Goal: Transaction & Acquisition: Obtain resource

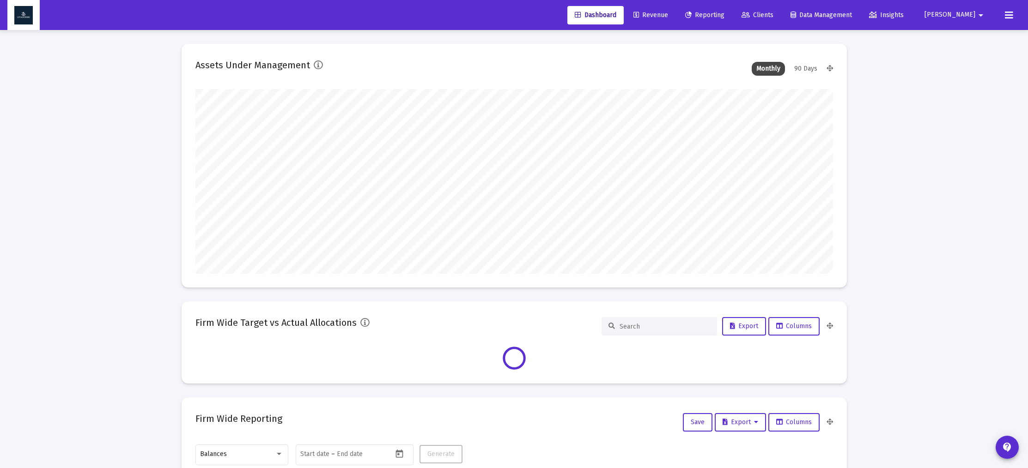
scroll to position [185, 638]
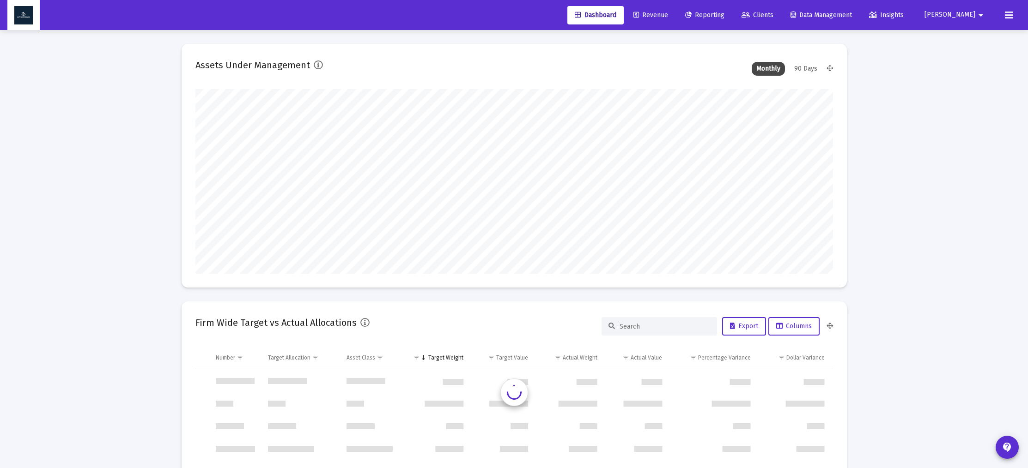
type input "[DATE]"
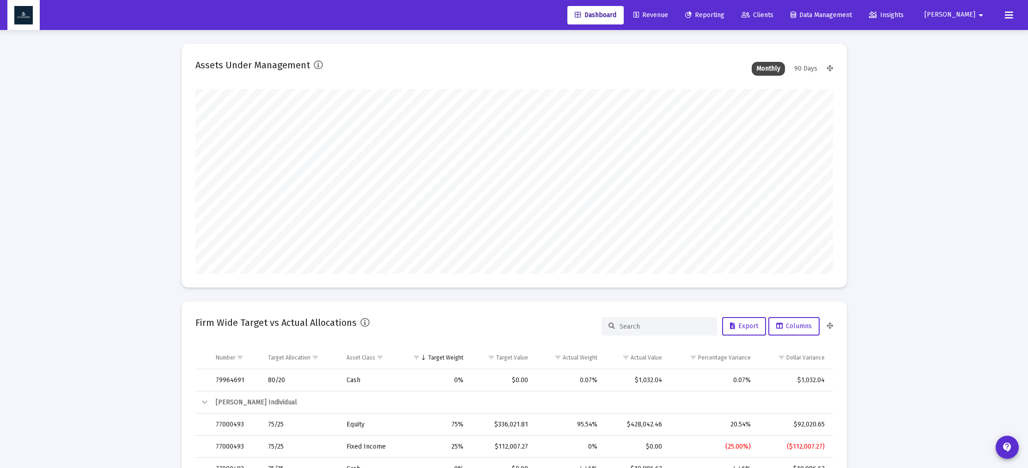
scroll to position [185, 343]
click at [724, 15] on span "Reporting" at bounding box center [704, 15] width 39 height 8
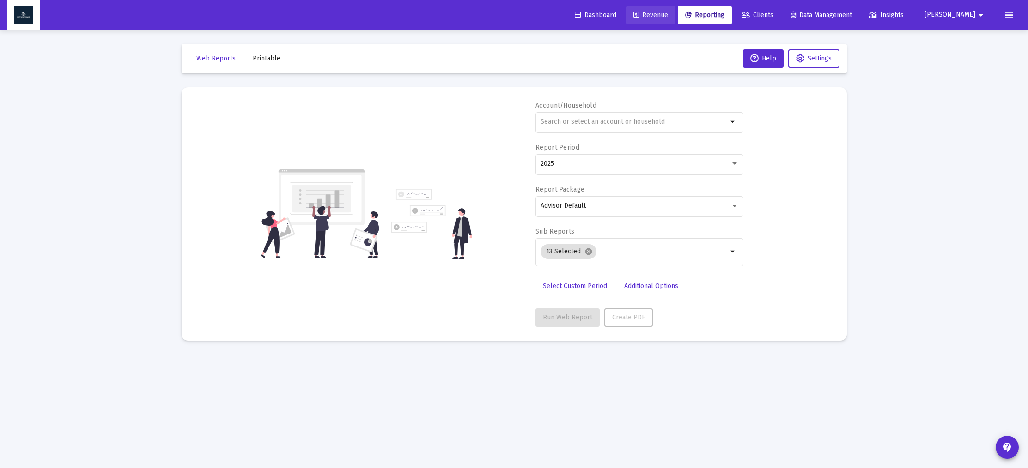
click at [668, 17] on span "Revenue" at bounding box center [650, 15] width 35 height 8
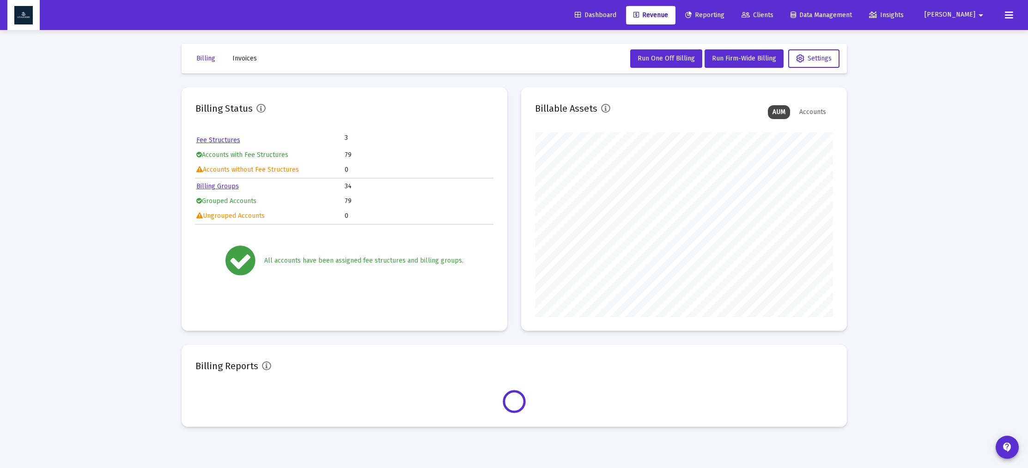
scroll to position [185, 298]
click at [616, 16] on span "Dashboard" at bounding box center [596, 15] width 42 height 8
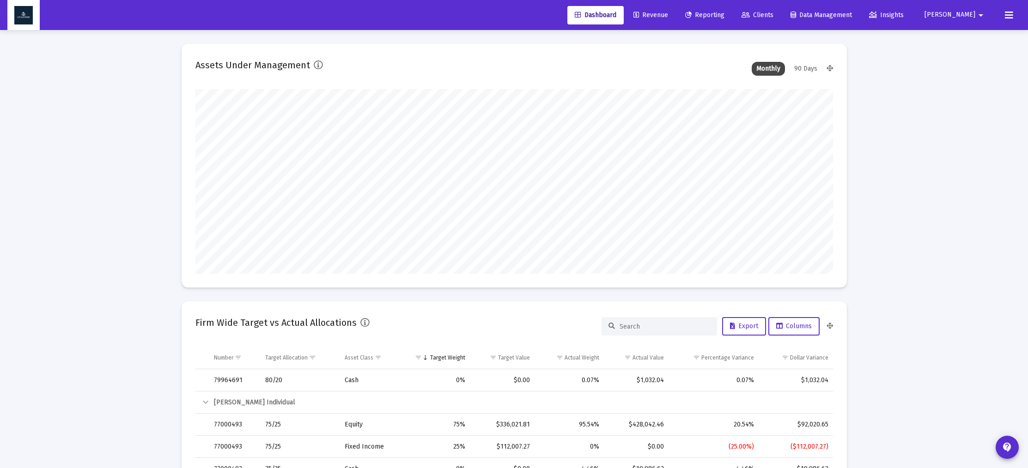
click at [724, 16] on span "Reporting" at bounding box center [704, 15] width 39 height 8
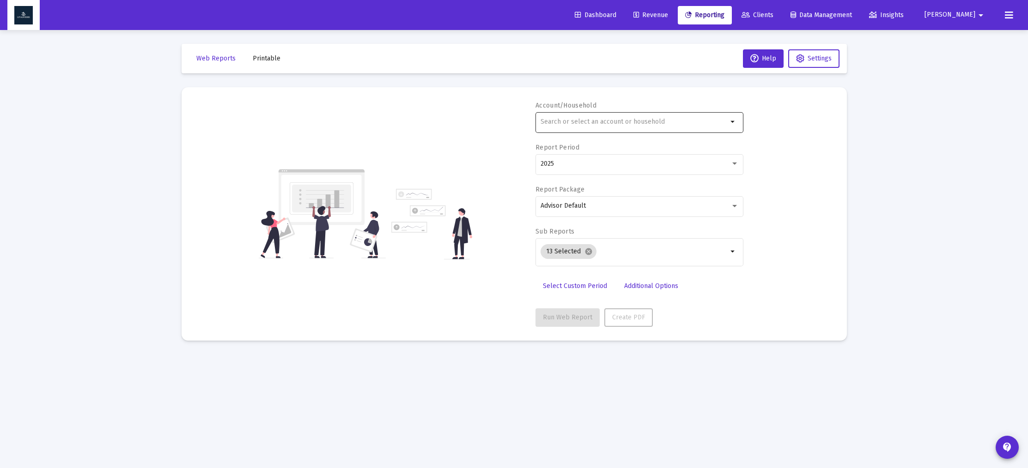
click at [638, 128] on div at bounding box center [634, 121] width 187 height 23
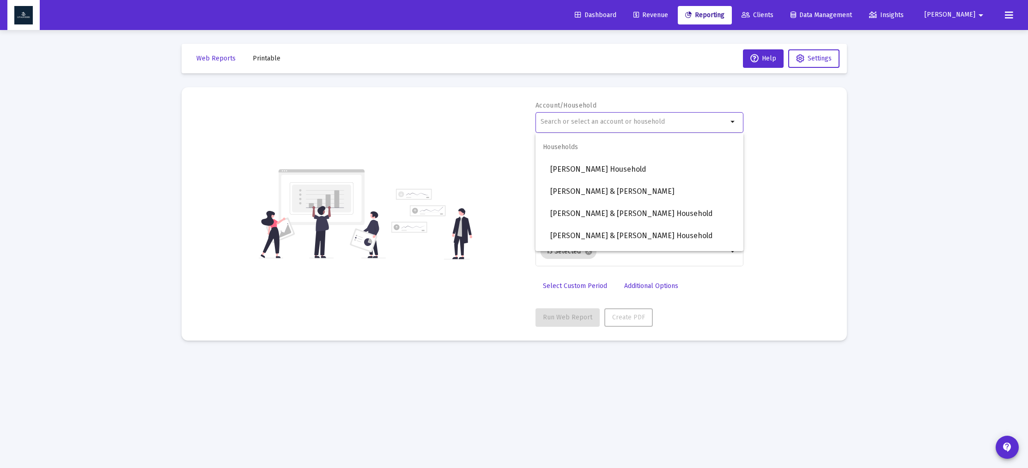
scroll to position [627, 0]
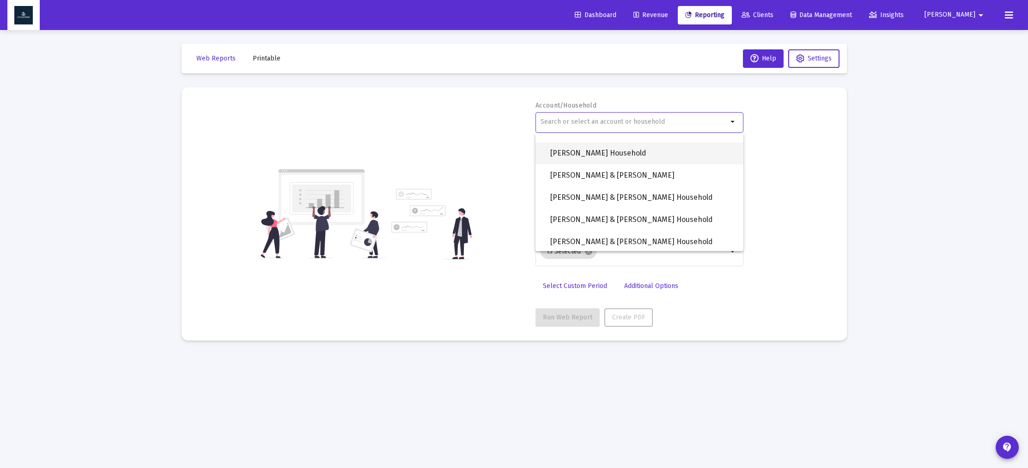
click at [623, 159] on span "[PERSON_NAME] Household" at bounding box center [643, 153] width 186 height 22
type input "[PERSON_NAME] Household"
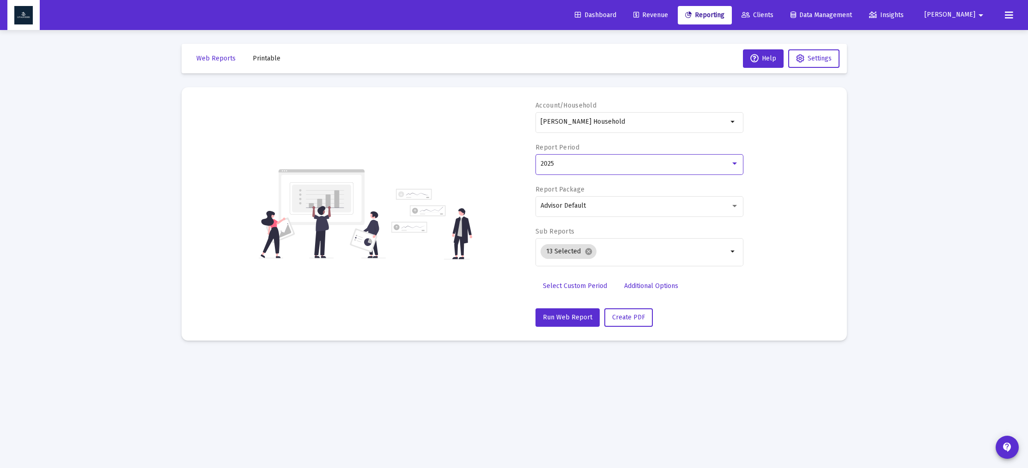
click at [623, 166] on div "2025" at bounding box center [636, 163] width 190 height 7
click at [617, 197] on span "2023" at bounding box center [636, 202] width 191 height 19
click at [590, 255] on mat-icon "cancel" at bounding box center [588, 252] width 8 height 8
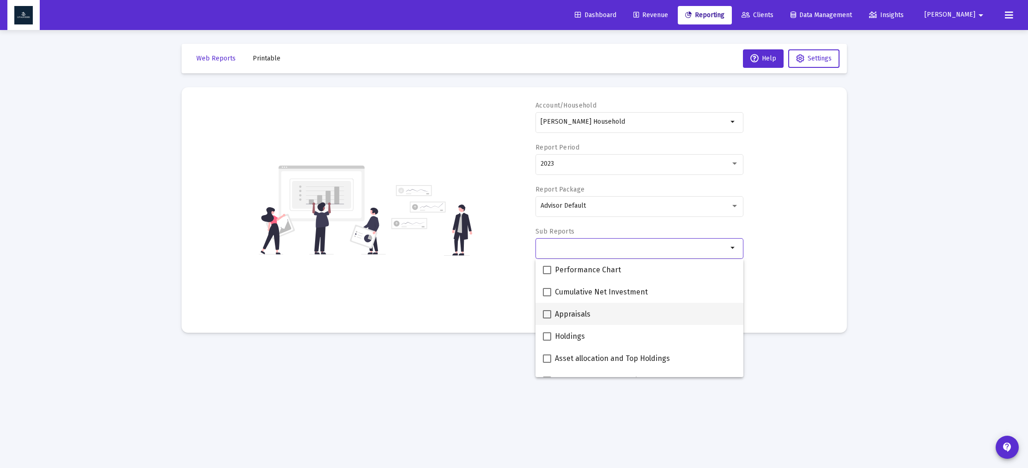
scroll to position [0, 0]
click at [549, 291] on span at bounding box center [547, 293] width 8 height 8
click at [547, 297] on input "Consolidated Summary" at bounding box center [547, 297] width 0 height 0
checkbox input "true"
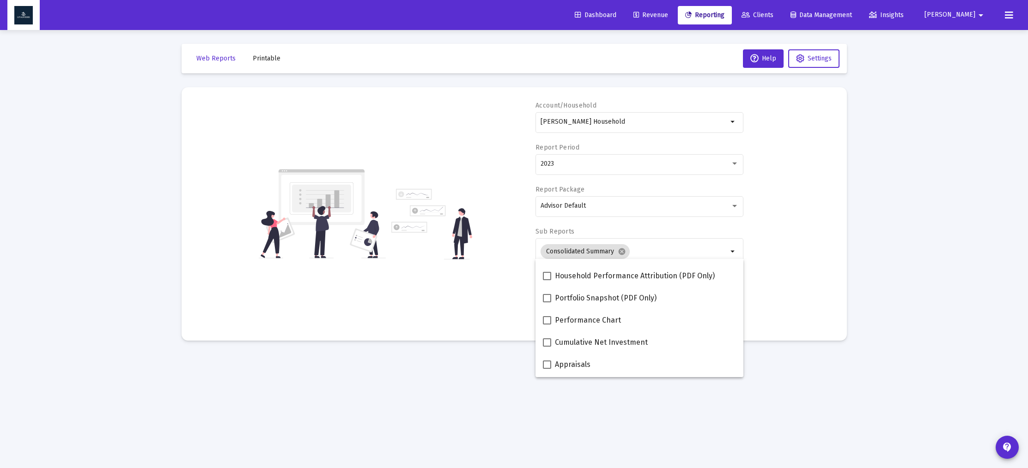
scroll to position [84, 0]
click at [549, 299] on span at bounding box center [547, 298] width 8 height 8
click at [547, 302] on input "Portfolio Snapshot (PDF Only)" at bounding box center [547, 302] width 0 height 0
checkbox input "true"
click at [785, 216] on div "Account/Household [PERSON_NAME] Household arrow_drop_down Report Period 2023 Re…" at bounding box center [514, 214] width 638 height 226
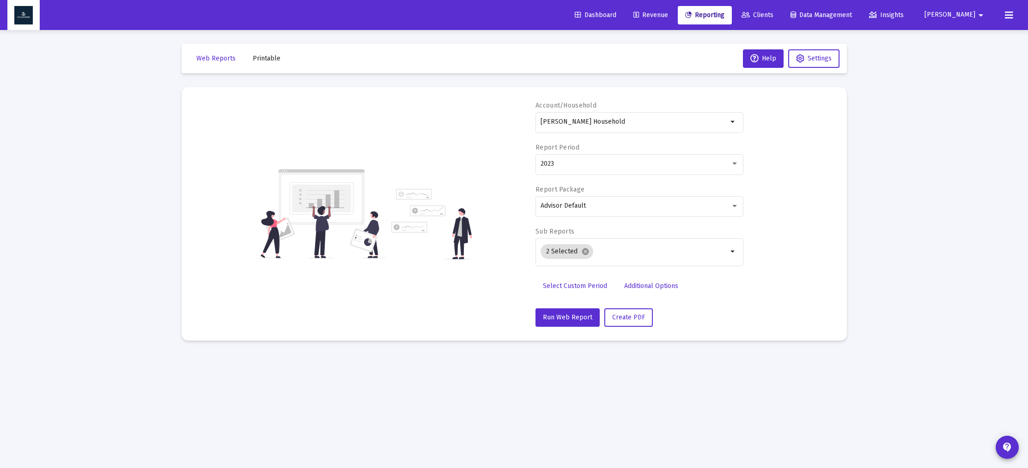
click at [574, 286] on span "Select Custom Period" at bounding box center [575, 286] width 64 height 8
click at [633, 162] on icon "Open calendar" at bounding box center [630, 163] width 7 height 8
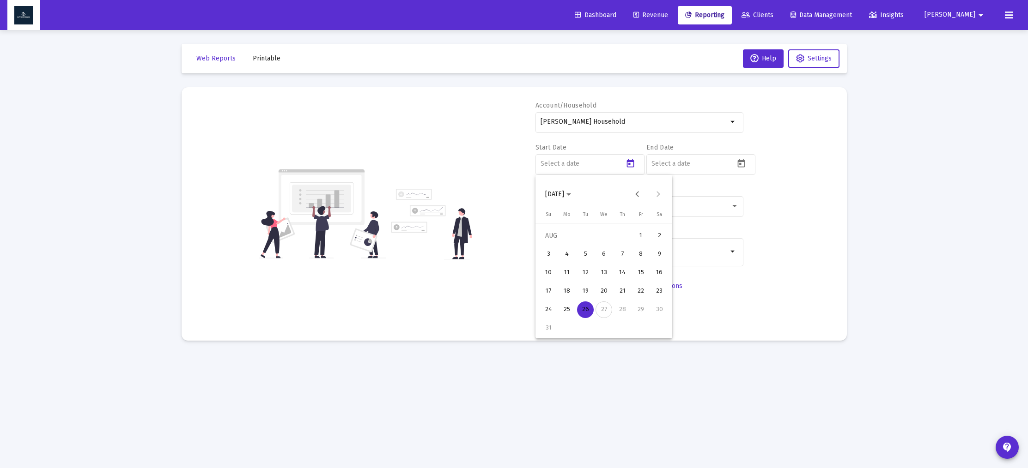
click at [864, 221] on div at bounding box center [514, 234] width 1028 height 468
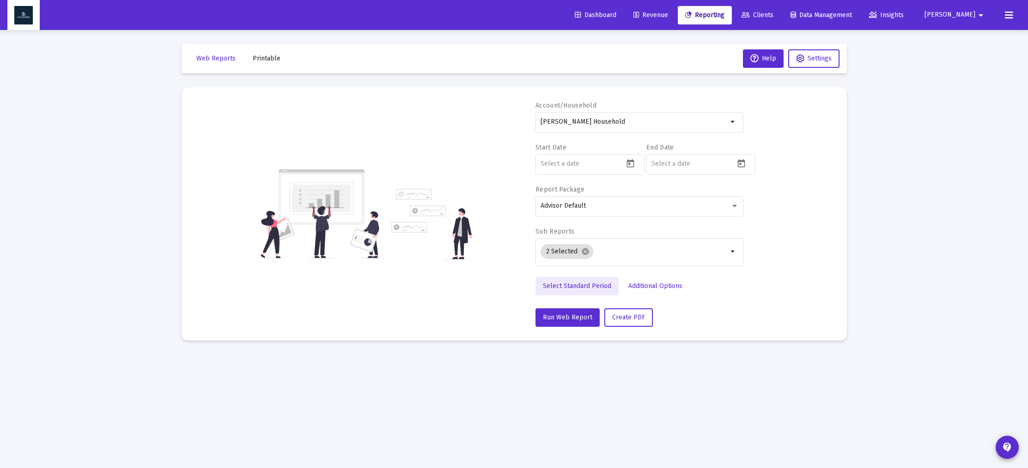
click at [601, 285] on span "Select Standard Period" at bounding box center [577, 286] width 68 height 8
click at [612, 164] on div "2023" at bounding box center [636, 163] width 190 height 7
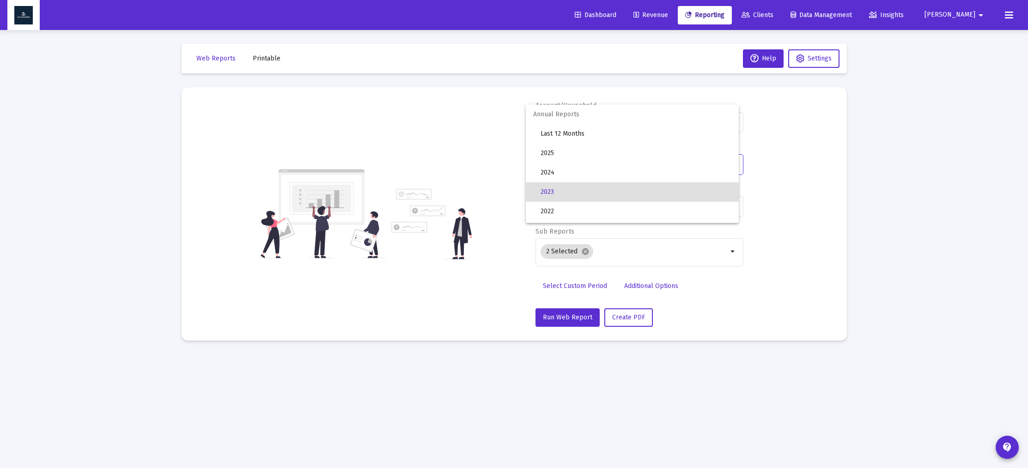
scroll to position [28, 0]
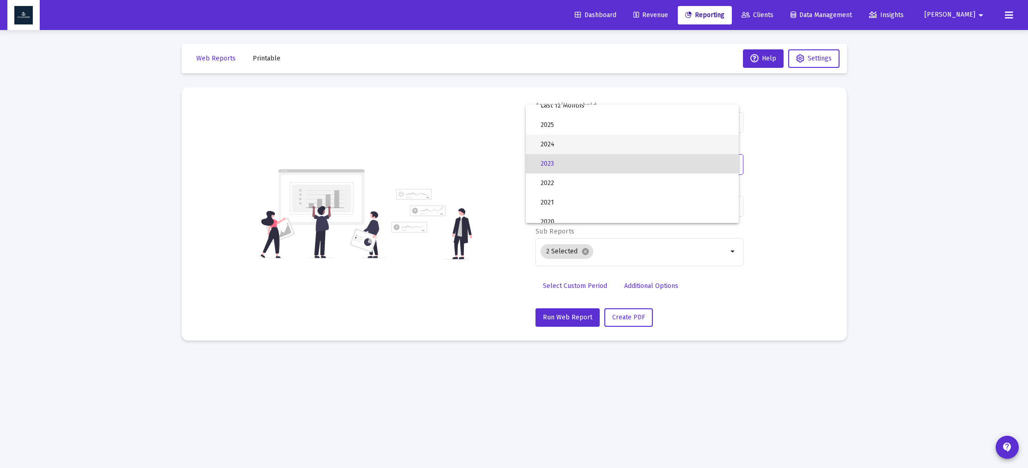
click at [611, 153] on span "2024" at bounding box center [636, 144] width 191 height 19
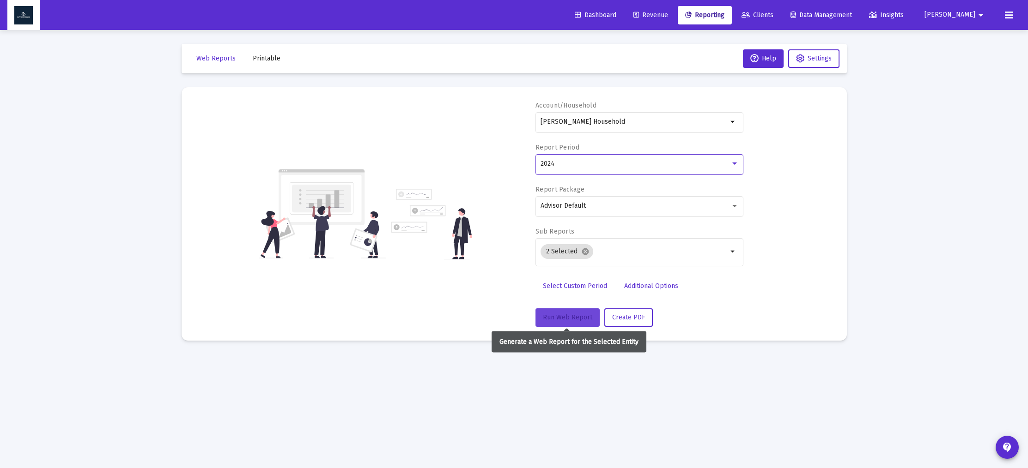
click at [580, 315] on span "Run Web Report" at bounding box center [567, 318] width 49 height 8
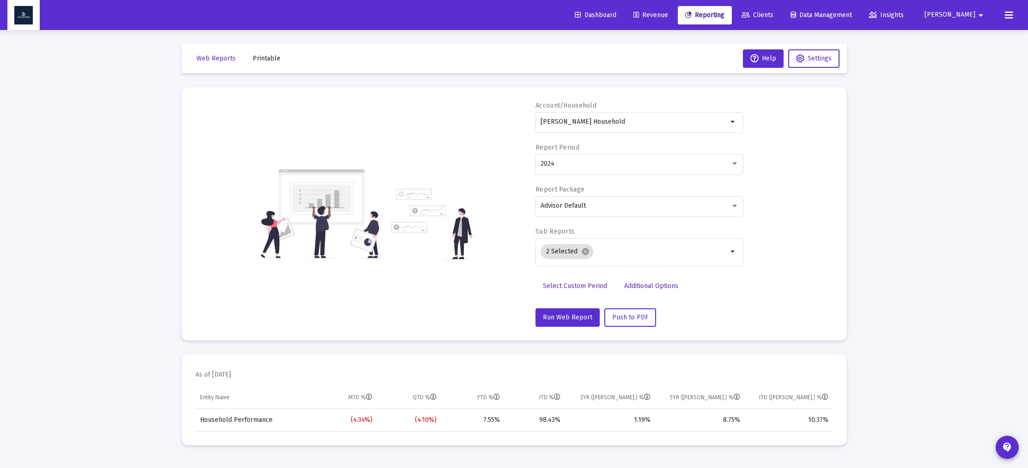
scroll to position [5, 0]
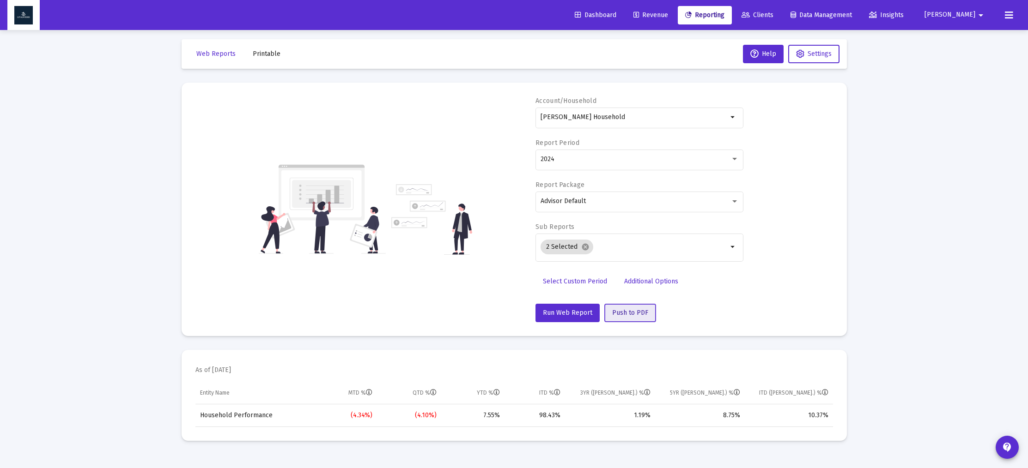
click at [623, 314] on span "Push to PDF" at bounding box center [630, 313] width 36 height 8
click at [587, 250] on mat-icon "cancel" at bounding box center [585, 247] width 8 height 8
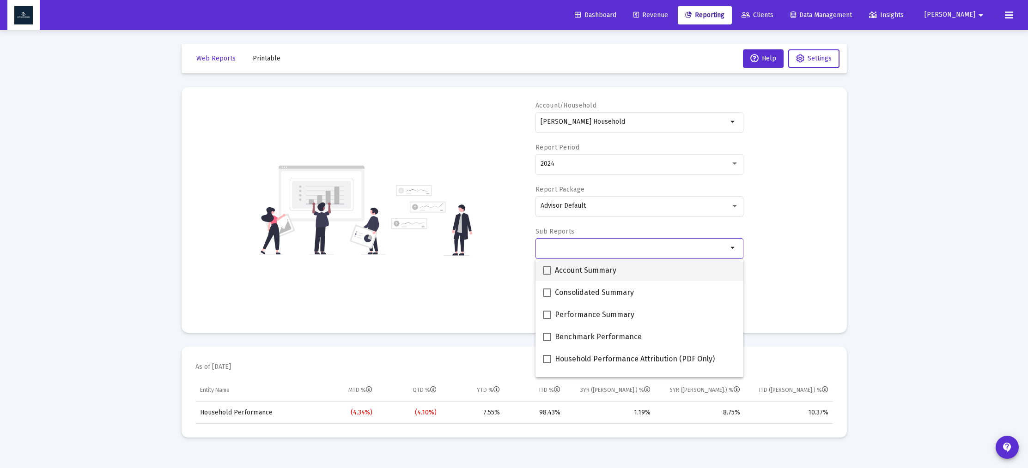
click at [547, 269] on span at bounding box center [547, 271] width 8 height 8
click at [547, 275] on input "Account Summary" at bounding box center [547, 275] width 0 height 0
checkbox input "true"
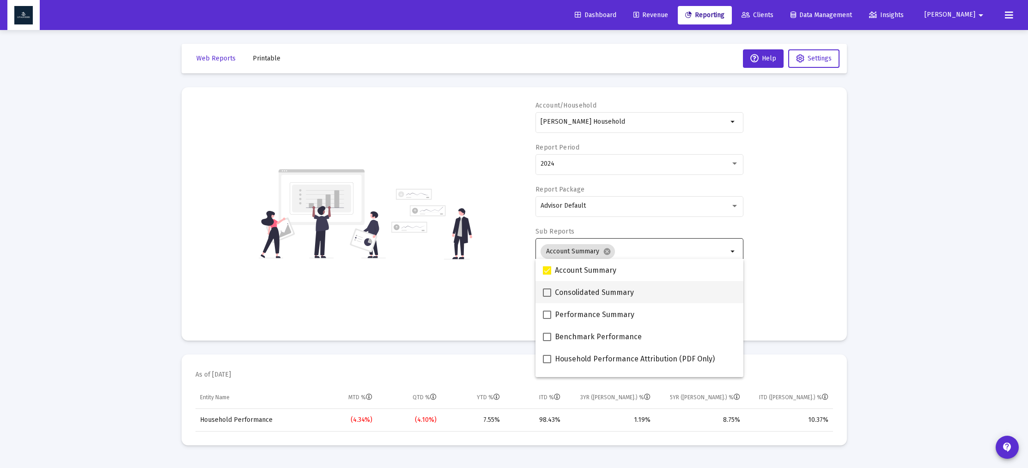
drag, startPoint x: 545, startPoint y: 290, endPoint x: 544, endPoint y: 296, distance: 6.0
click at [545, 290] on span at bounding box center [547, 293] width 8 height 8
click at [547, 297] on input "Consolidated Summary" at bounding box center [547, 297] width 0 height 0
checkbox input "true"
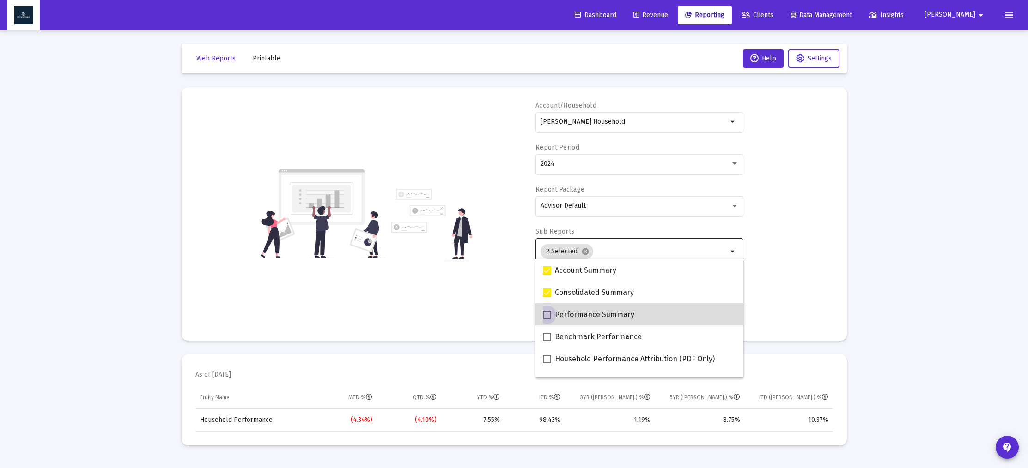
click at [546, 311] on span at bounding box center [547, 315] width 8 height 8
click at [547, 319] on input "Performance Summary" at bounding box center [547, 319] width 0 height 0
checkbox input "true"
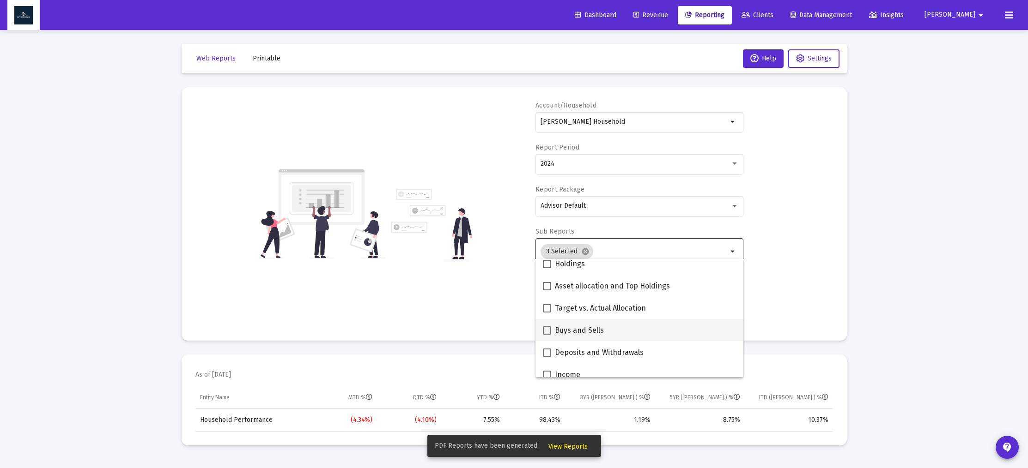
scroll to position [209, 0]
click at [549, 284] on span at bounding box center [547, 284] width 8 height 8
click at [547, 288] on input "Asset allocation and Top Holdings" at bounding box center [547, 288] width 0 height 0
checkbox input "true"
click at [815, 274] on div "Account/Household [PERSON_NAME] Household arrow_drop_down Report Period 2024 Re…" at bounding box center [514, 214] width 638 height 226
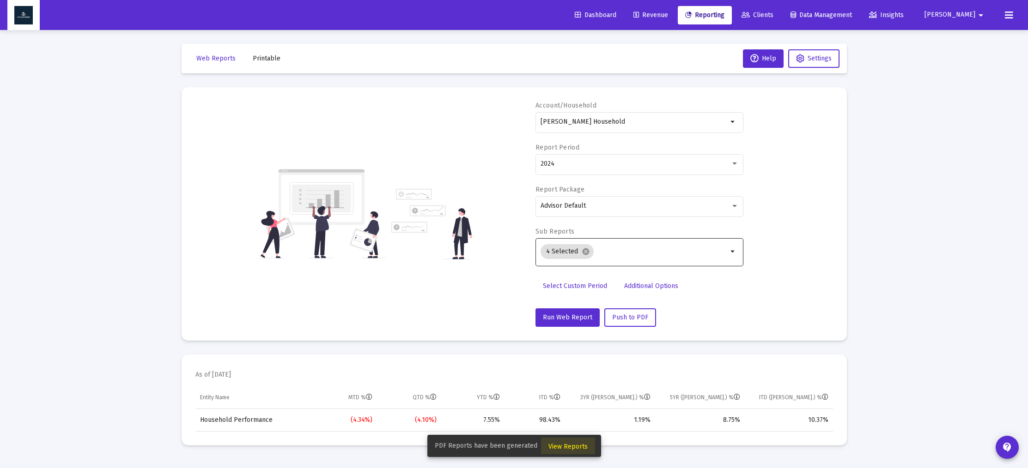
click at [576, 445] on span "View Reports" at bounding box center [567, 447] width 39 height 8
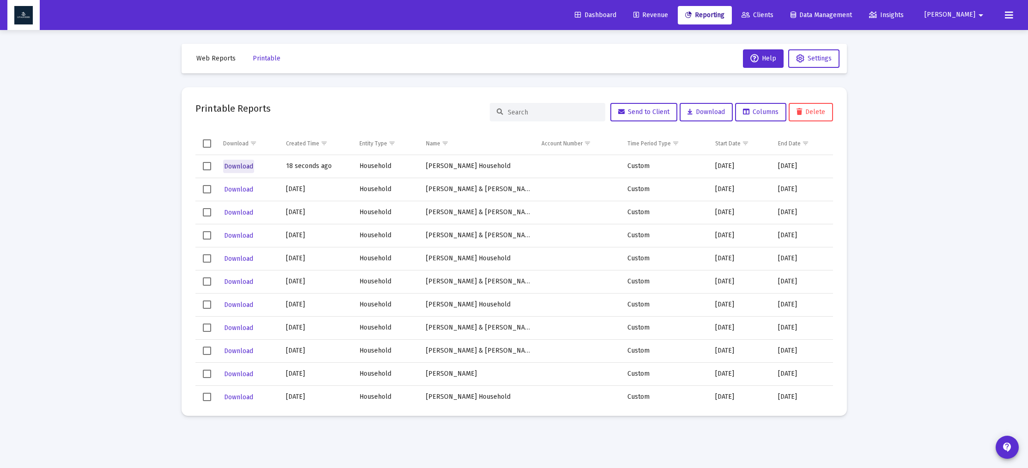
click at [252, 166] on span "Download" at bounding box center [238, 167] width 29 height 8
drag, startPoint x: 738, startPoint y: 12, endPoint x: 652, endPoint y: 88, distance: 114.3
click at [724, 12] on span "Reporting" at bounding box center [704, 15] width 39 height 8
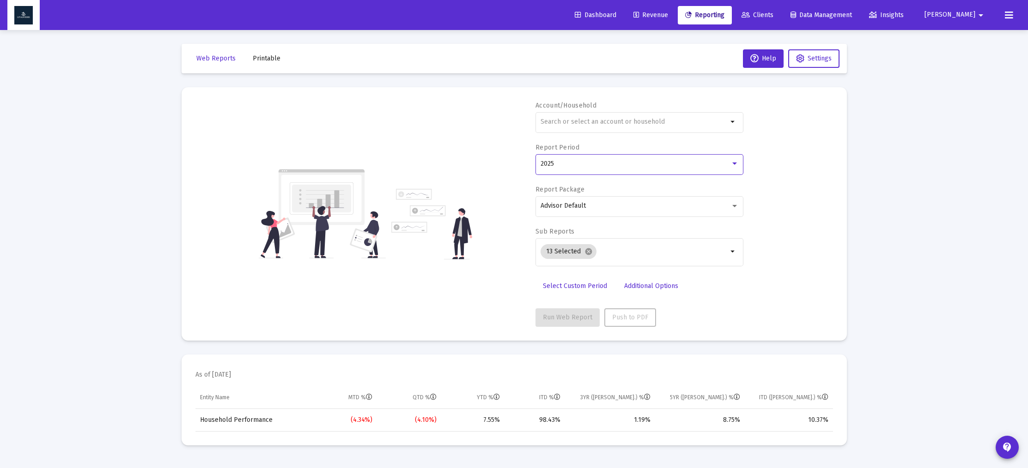
click at [735, 164] on div at bounding box center [734, 164] width 5 height 2
click at [706, 197] on span "2023" at bounding box center [636, 202] width 191 height 19
click at [735, 208] on div at bounding box center [734, 205] width 8 height 7
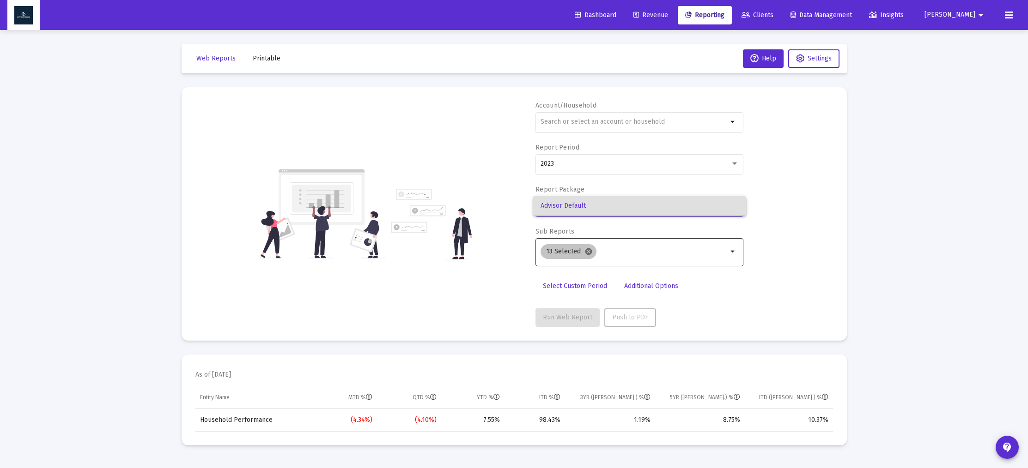
click at [589, 249] on div at bounding box center [514, 234] width 1028 height 468
click at [590, 248] on mat-icon "cancel" at bounding box center [588, 252] width 8 height 8
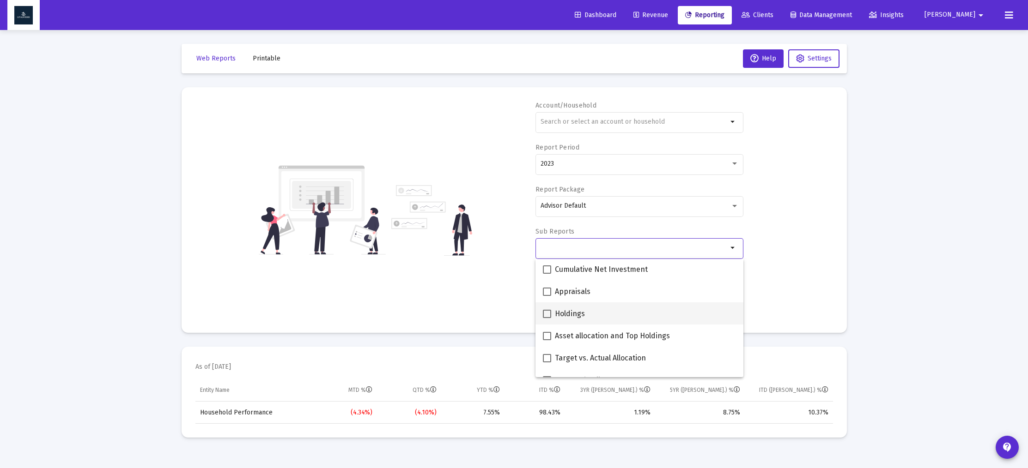
scroll to position [192, 0]
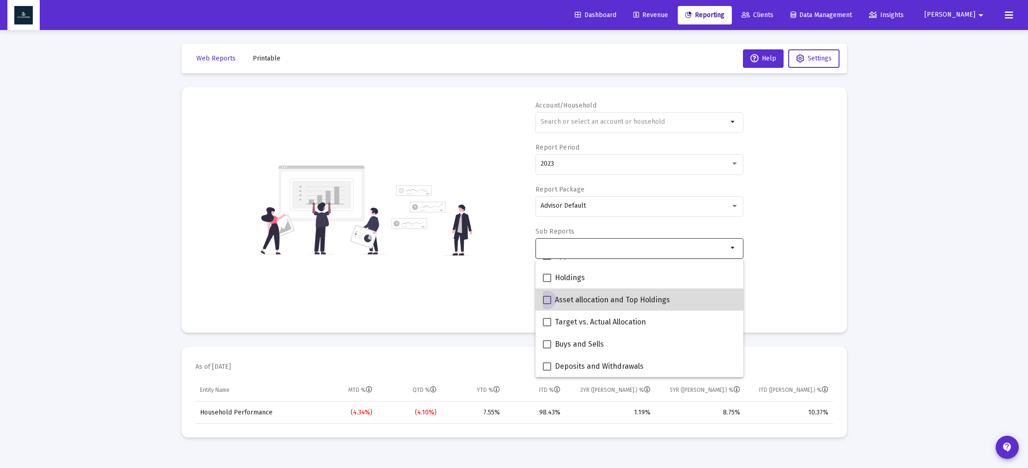
drag, startPoint x: 545, startPoint y: 302, endPoint x: 541, endPoint y: 303, distance: 4.6
click at [545, 302] on span at bounding box center [547, 300] width 8 height 8
click at [547, 304] on input "Asset allocation and Top Holdings" at bounding box center [547, 304] width 0 height 0
checkbox input "true"
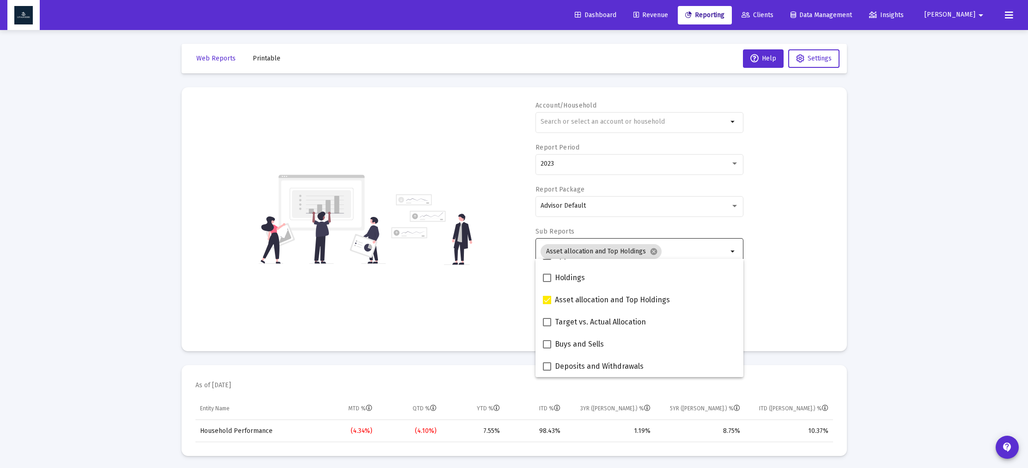
click at [468, 303] on div "Account/Household arrow_drop_down Report Period 2023 Report Package Advisor Def…" at bounding box center [514, 219] width 638 height 237
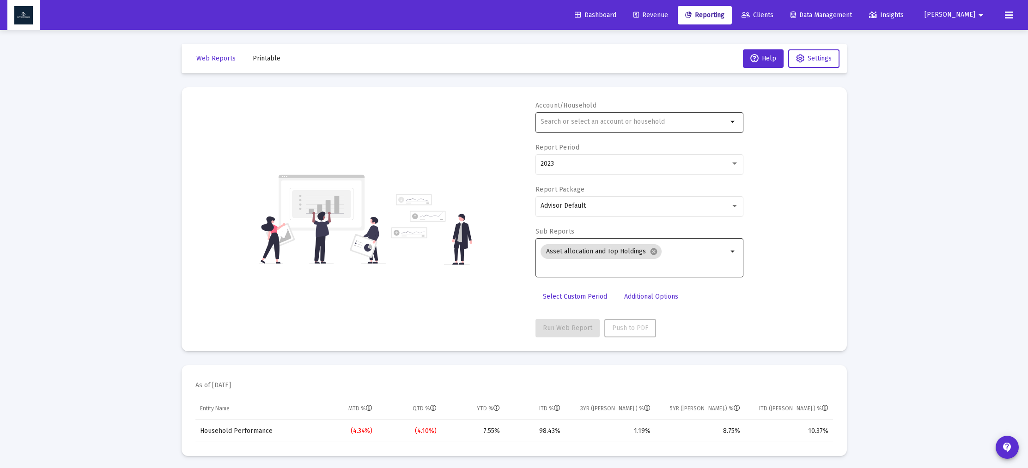
click at [635, 125] on input "text" at bounding box center [634, 121] width 187 height 7
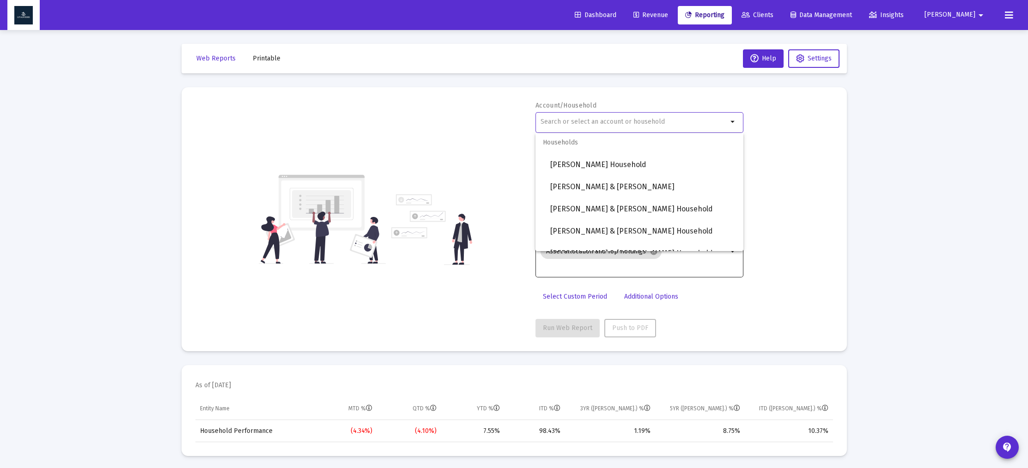
scroll to position [618, 0]
click at [606, 165] on span "[PERSON_NAME] Household" at bounding box center [643, 162] width 186 height 22
type input "[PERSON_NAME] Household"
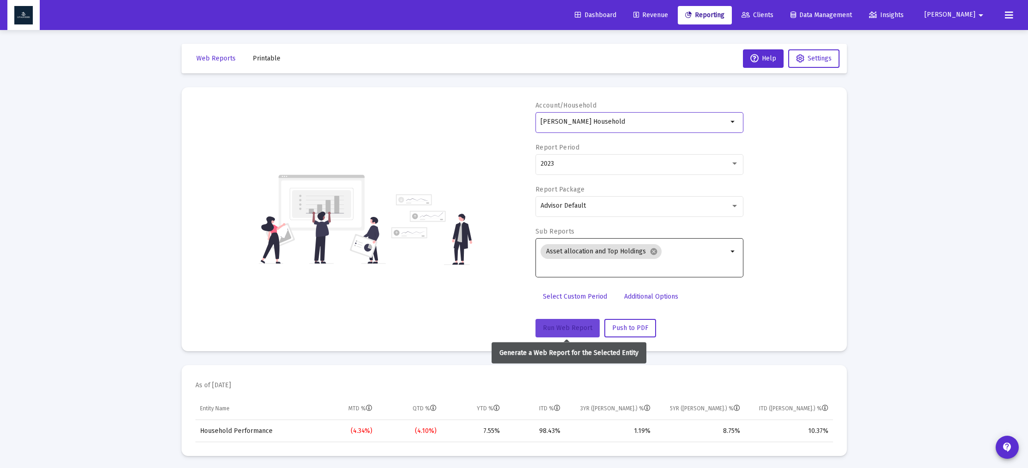
click at [574, 326] on span "Run Web Report" at bounding box center [567, 328] width 49 height 8
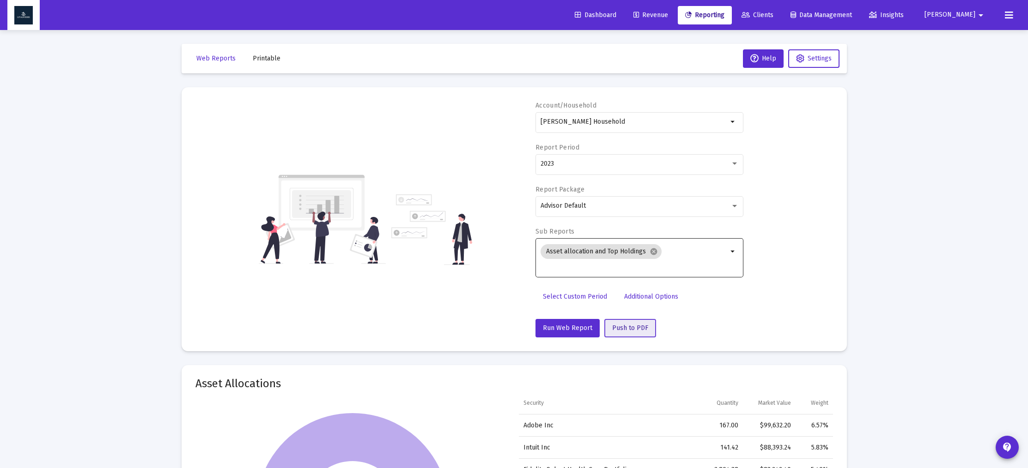
click at [623, 330] on span "Push to PDF" at bounding box center [630, 328] width 36 height 8
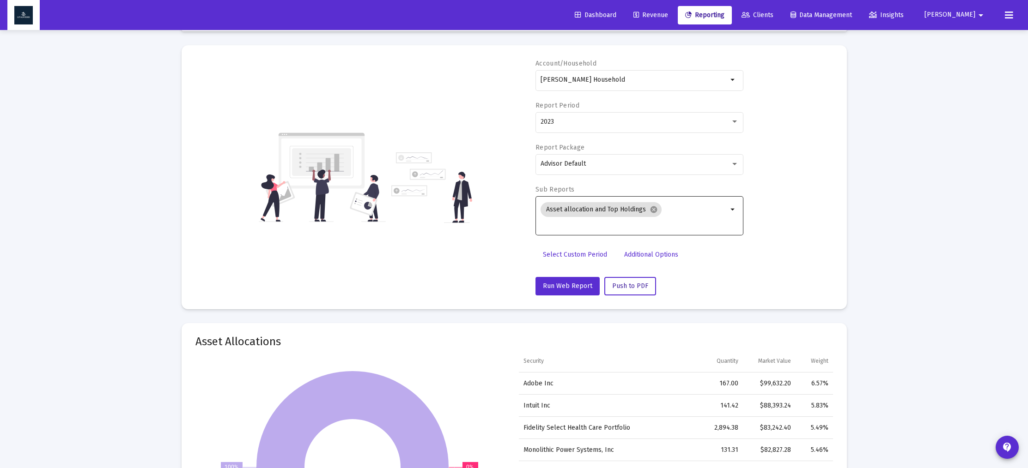
scroll to position [0, 0]
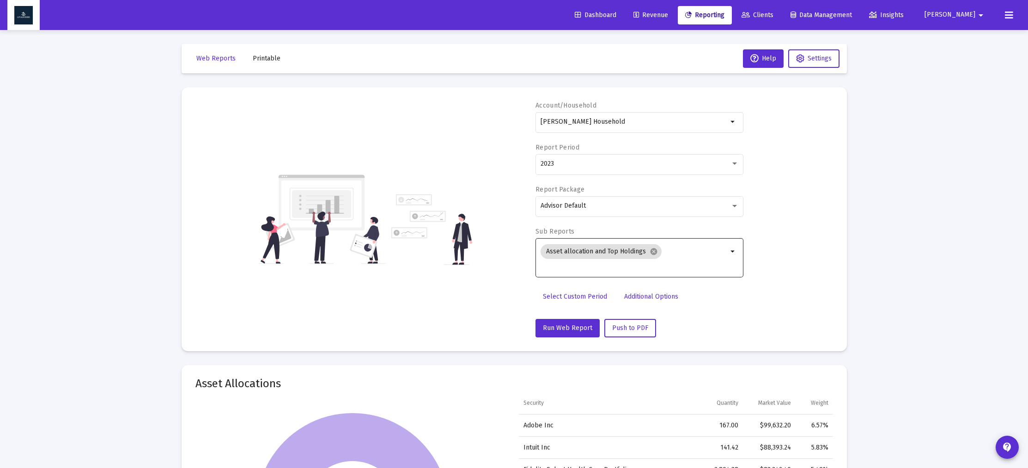
click at [262, 59] on span "Printable" at bounding box center [267, 59] width 28 height 8
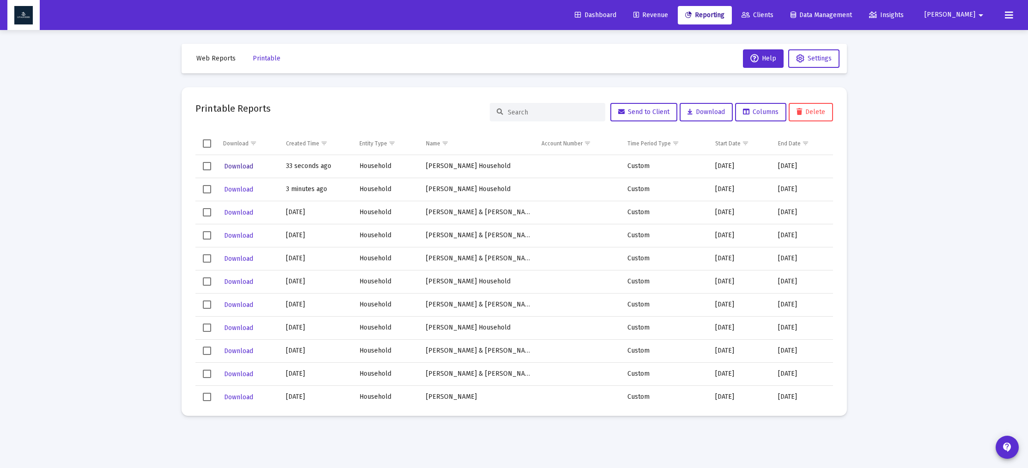
click at [242, 166] on span "Download" at bounding box center [238, 167] width 29 height 8
click at [1001, 148] on div "Loading... Web Reports Printable Help Settings Printable Reports Send to Client…" at bounding box center [514, 234] width 1028 height 468
click at [218, 58] on span "Web Reports" at bounding box center [215, 59] width 39 height 8
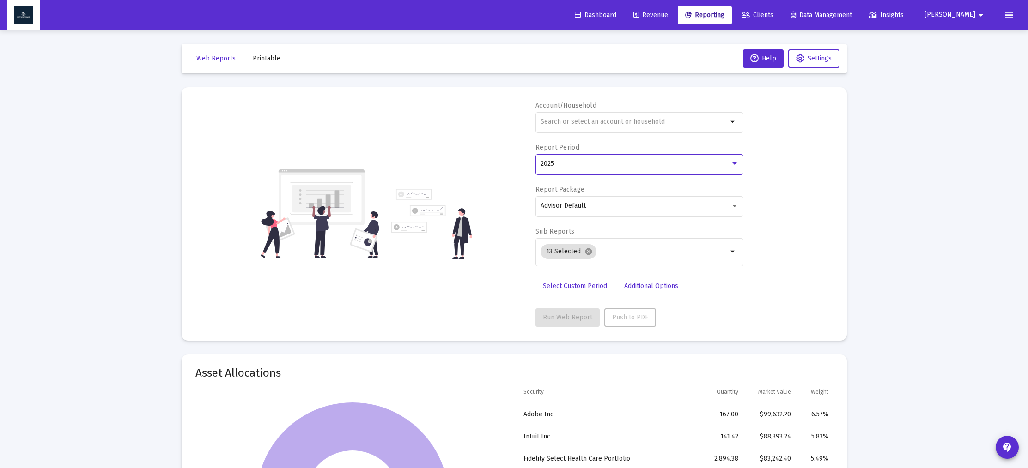
click at [734, 165] on div at bounding box center [734, 163] width 8 height 7
click at [862, 210] on div at bounding box center [514, 234] width 1028 height 468
click at [593, 289] on span "Select Custom Period" at bounding box center [575, 286] width 64 height 8
click at [628, 164] on icon "Open calendar" at bounding box center [630, 163] width 7 height 8
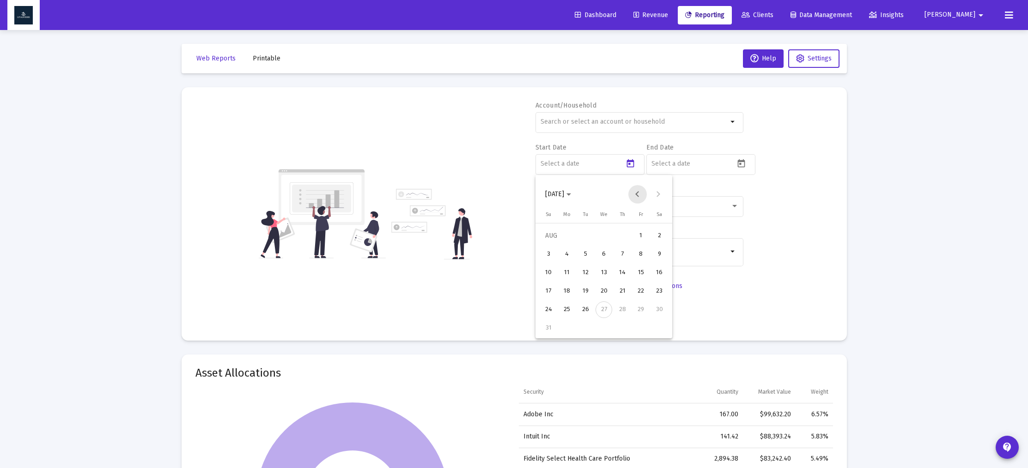
click at [635, 194] on button "Previous month" at bounding box center [637, 194] width 18 height 18
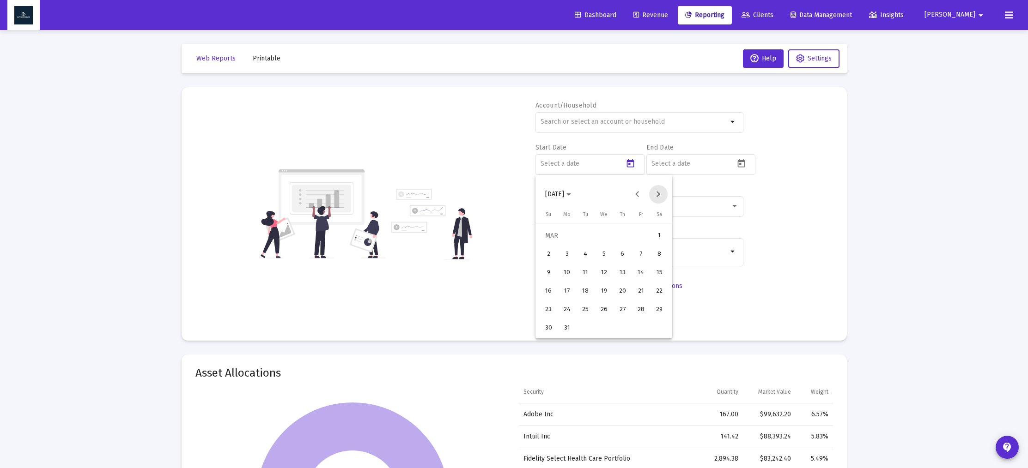
click at [658, 194] on button "Next month" at bounding box center [658, 194] width 18 height 18
drag, startPoint x: 571, startPoint y: 327, endPoint x: 580, endPoint y: 318, distance: 12.7
click at [571, 327] on div "30" at bounding box center [567, 328] width 17 height 17
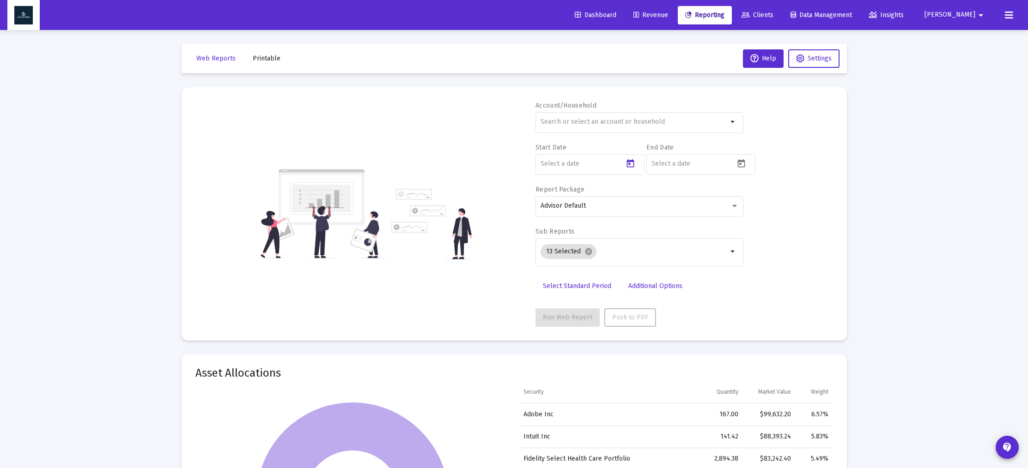
type input "[DATE]"
click at [738, 165] on icon "Open calendar" at bounding box center [741, 164] width 10 height 10
click at [746, 192] on button "Previous month" at bounding box center [748, 194] width 18 height 18
click at [679, 325] on div "30" at bounding box center [677, 328] width 17 height 17
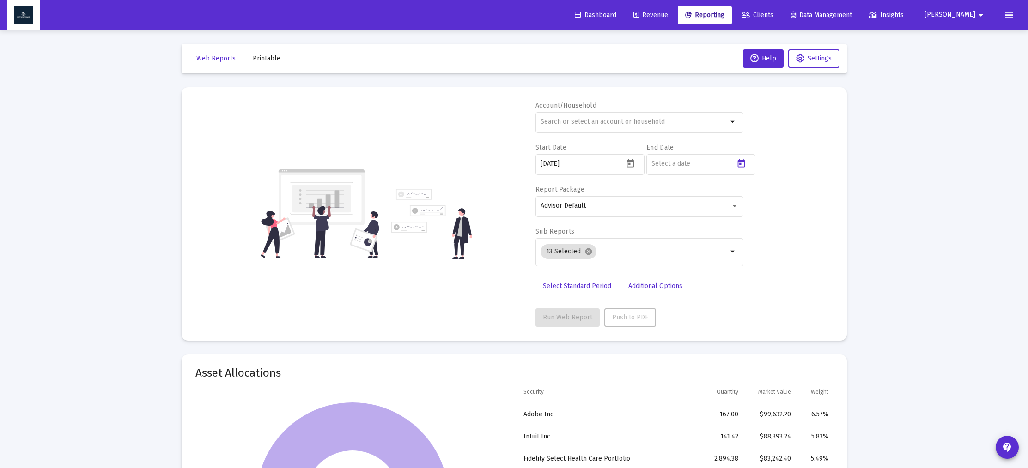
type input "[DATE]"
click at [588, 252] on mat-icon "cancel" at bounding box center [588, 252] width 8 height 8
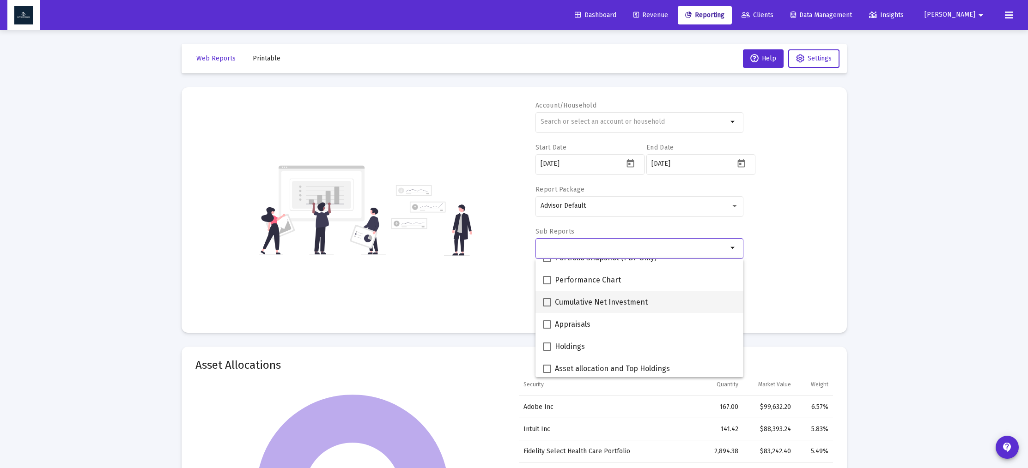
scroll to position [124, 0]
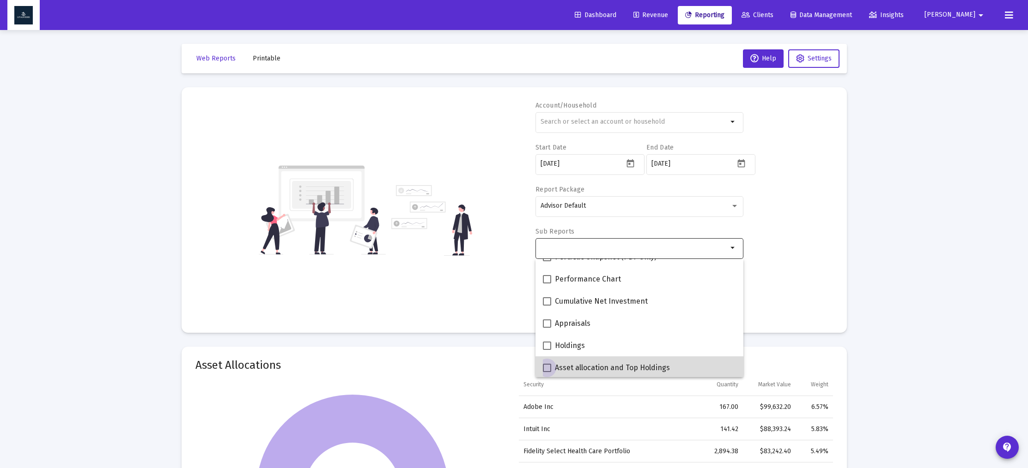
click at [549, 370] on span at bounding box center [547, 368] width 8 height 8
click at [547, 372] on input "Asset allocation and Top Holdings" at bounding box center [547, 372] width 0 height 0
checkbox input "true"
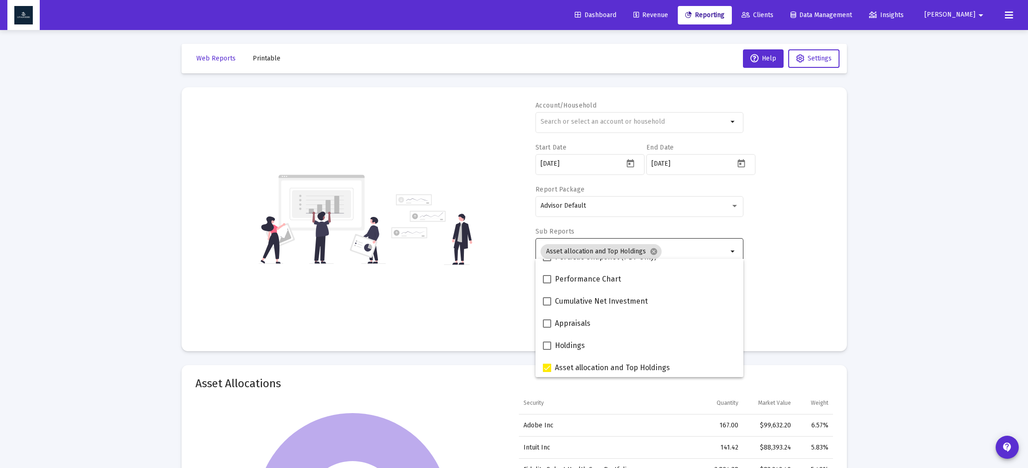
click at [802, 268] on div "Account/Household arrow_drop_down Start Date [DATE] End Date [DATE] Report Pack…" at bounding box center [514, 219] width 638 height 237
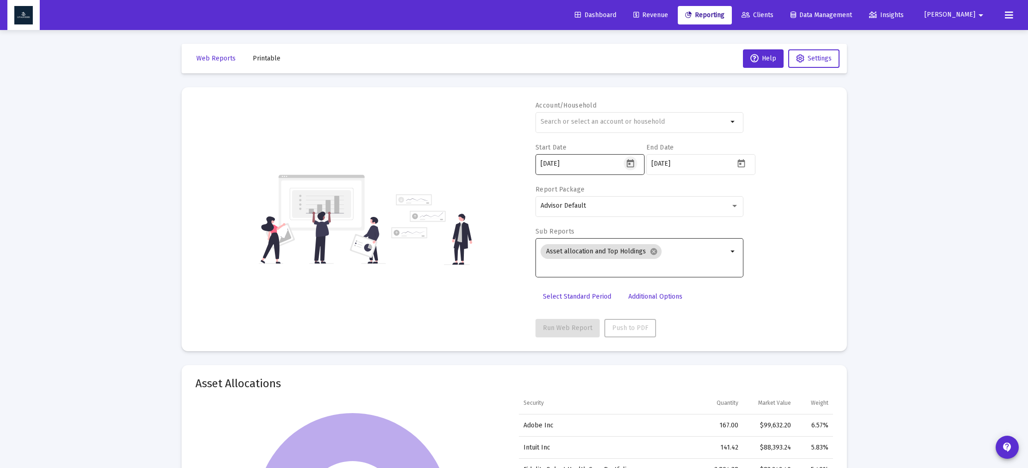
click at [634, 163] on icon "Open calendar" at bounding box center [631, 164] width 10 height 10
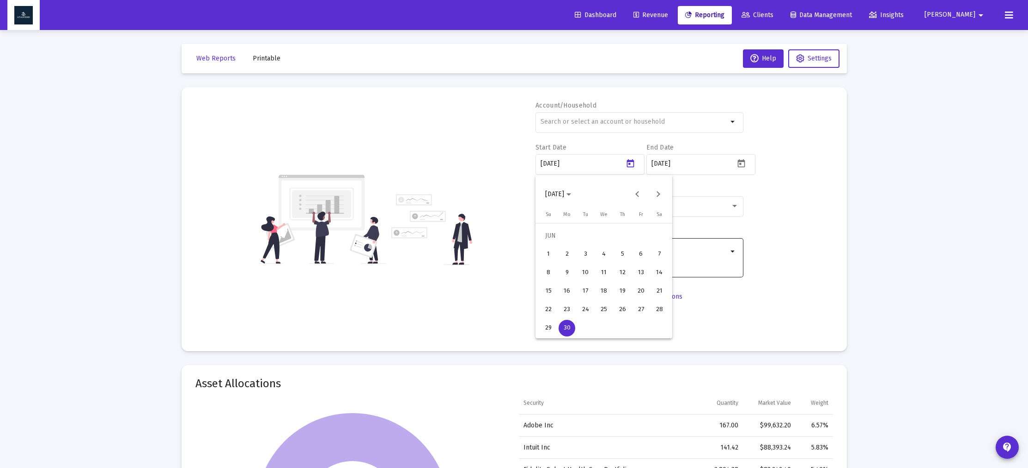
click at [641, 311] on div "27" at bounding box center [641, 310] width 17 height 17
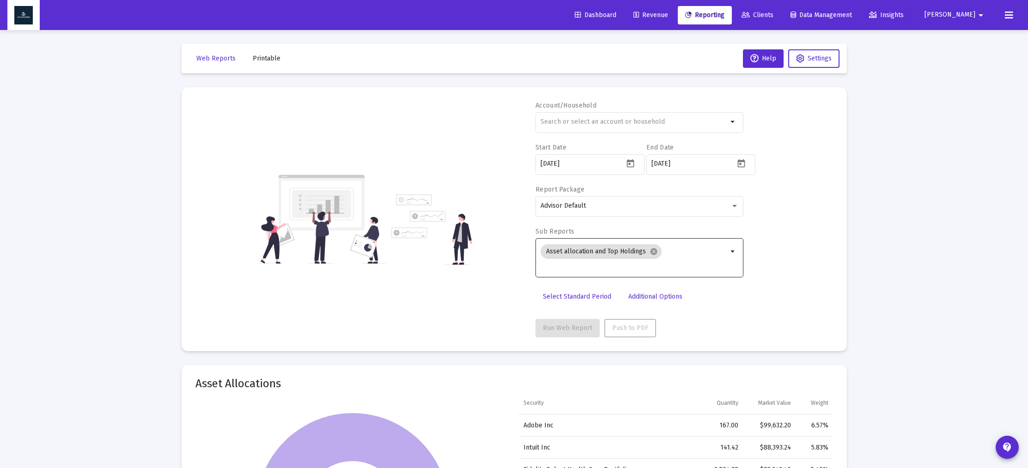
click at [791, 269] on div "Account/Household arrow_drop_down Start Date [DATE] End Date [DATE] Report Pack…" at bounding box center [514, 219] width 638 height 237
click at [631, 168] on icon "Open calendar" at bounding box center [631, 164] width 10 height 10
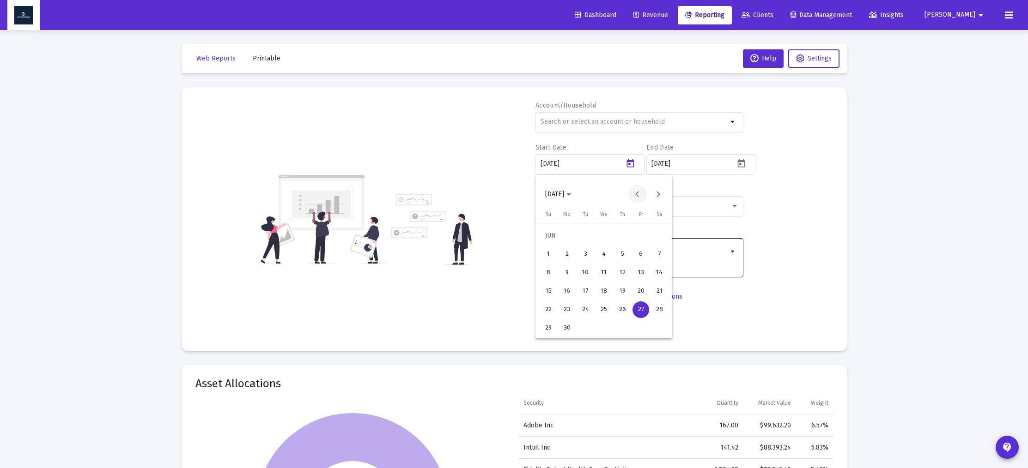
click at [633, 191] on button "Previous month" at bounding box center [637, 194] width 18 height 18
click at [569, 324] on div "31" at bounding box center [567, 328] width 17 height 17
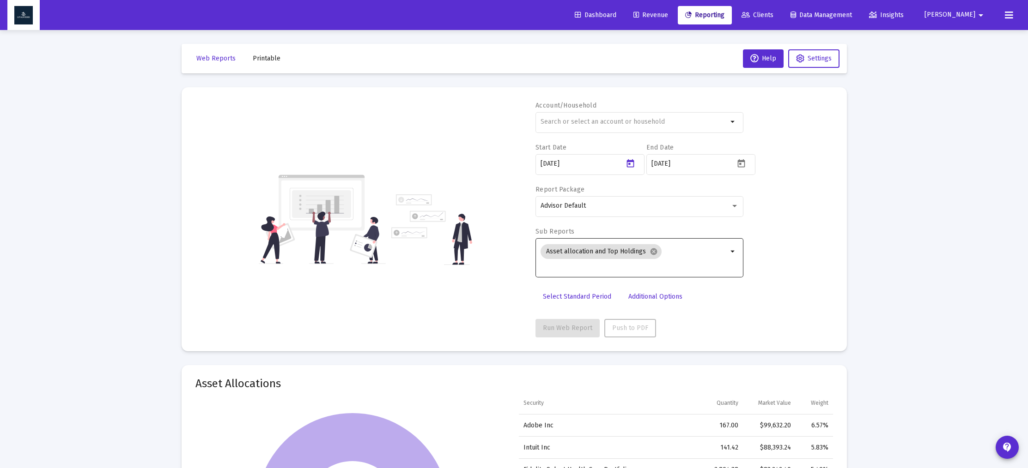
type input "[DATE]"
click at [784, 238] on div "Account/Household arrow_drop_down Start Date [DATE] End Date [DATE] Report Pack…" at bounding box center [514, 219] width 638 height 237
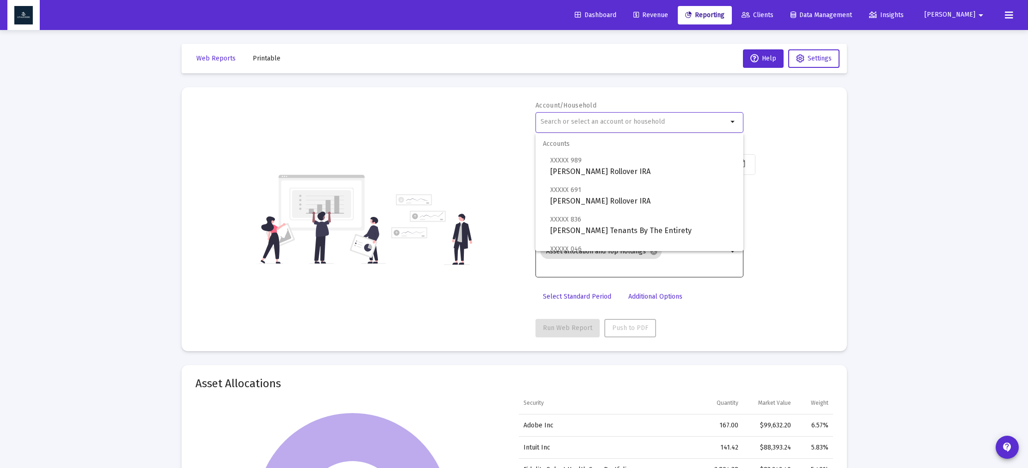
click at [658, 125] on input "text" at bounding box center [634, 121] width 187 height 7
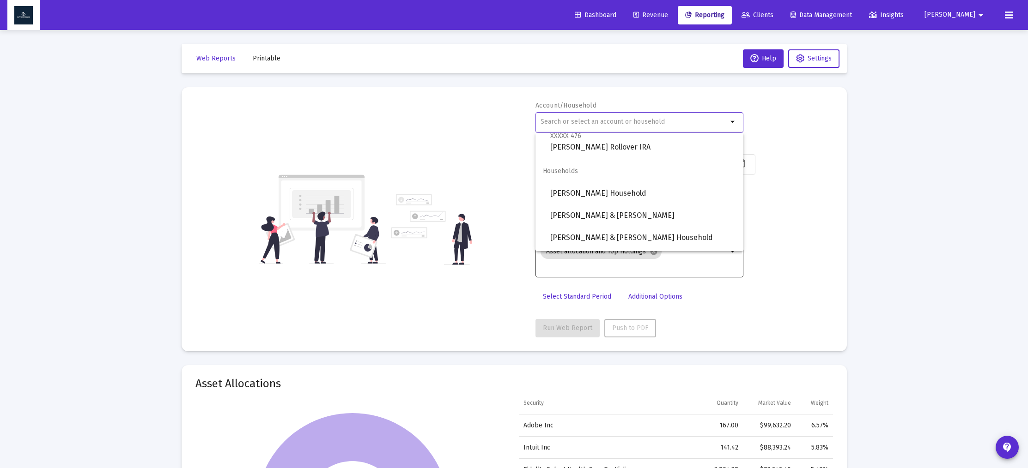
scroll to position [598, 0]
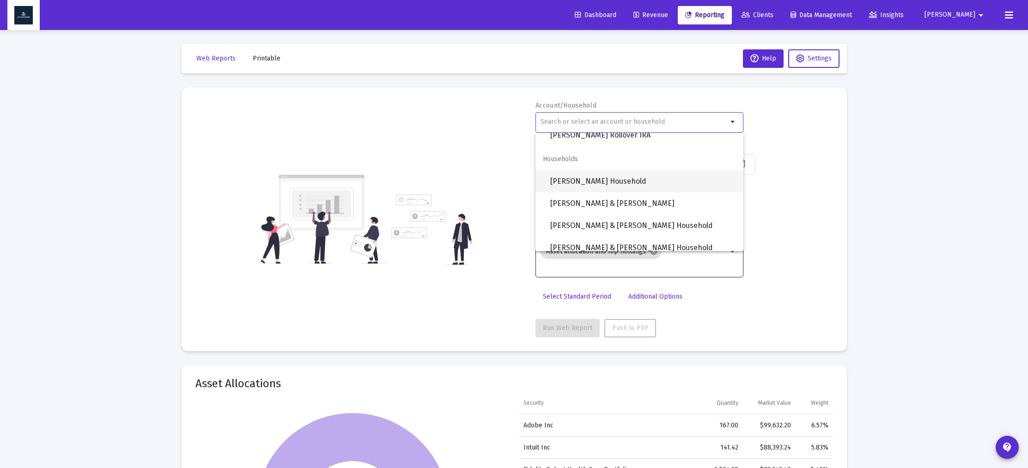
click at [632, 185] on span "[PERSON_NAME] Household" at bounding box center [643, 181] width 186 height 22
type input "[PERSON_NAME] Household"
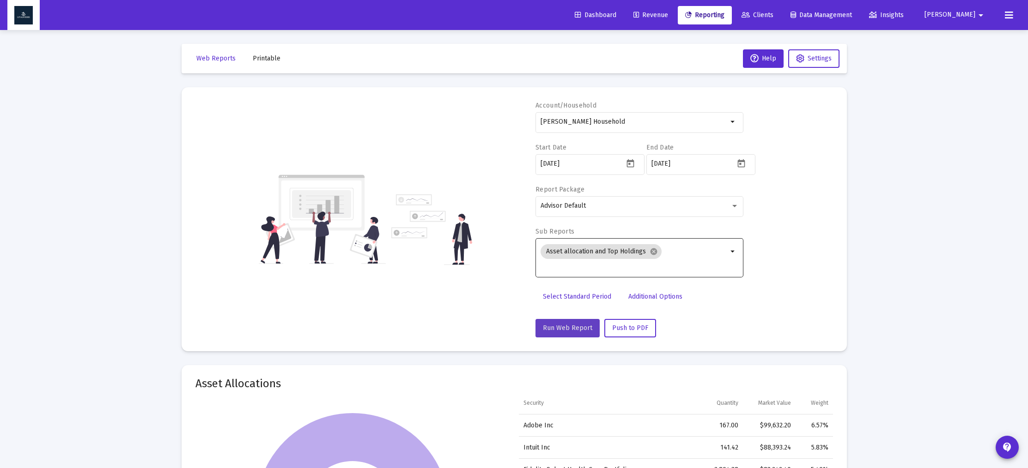
click at [567, 333] on button "Run Web Report" at bounding box center [567, 328] width 64 height 18
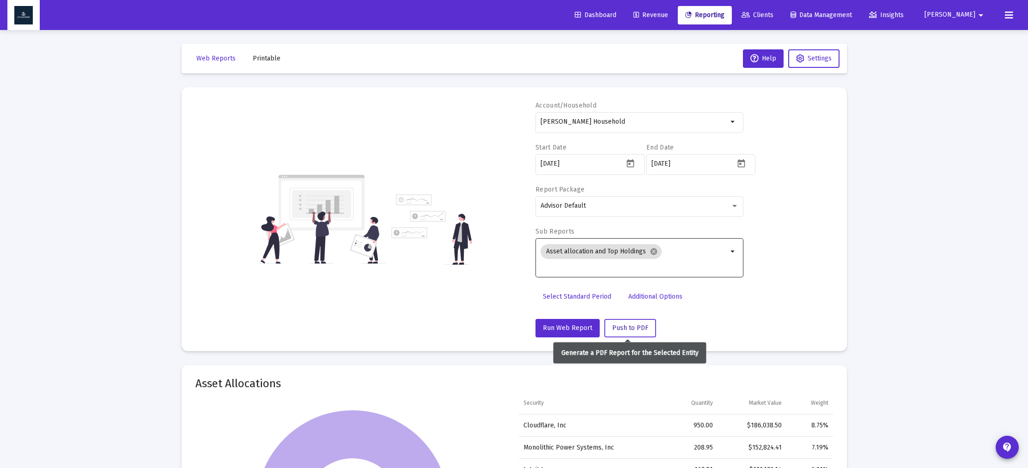
click at [632, 330] on span "Push to PDF" at bounding box center [630, 328] width 36 height 8
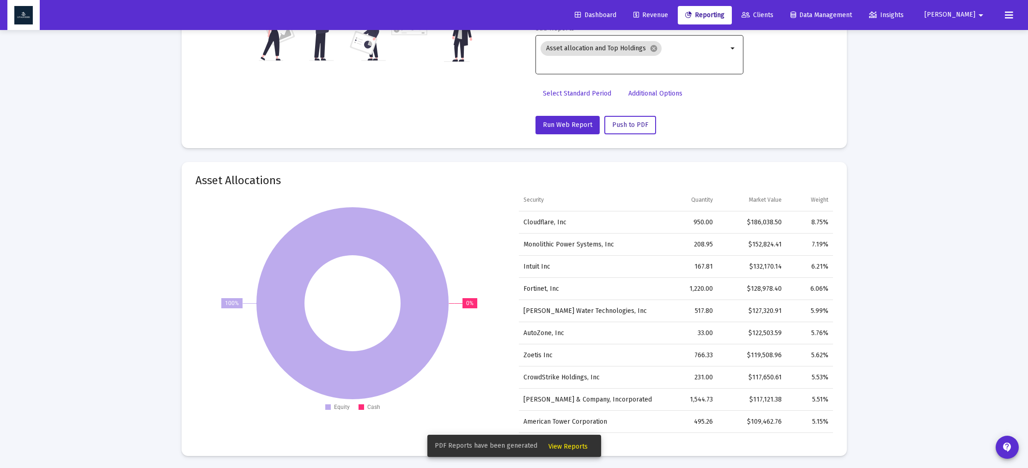
scroll to position [205, 0]
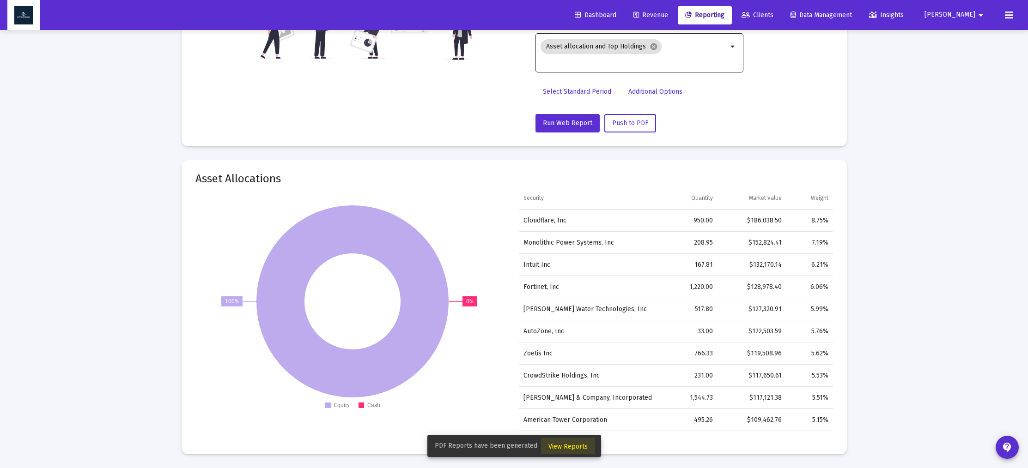
click at [568, 445] on span "View Reports" at bounding box center [567, 447] width 39 height 8
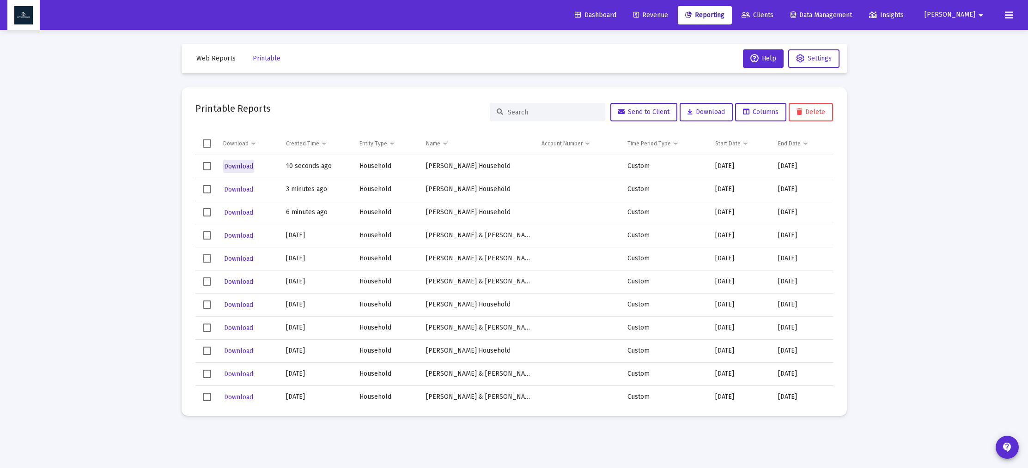
click at [240, 164] on span "Download" at bounding box center [238, 167] width 29 height 8
click at [668, 16] on span "Revenue" at bounding box center [650, 15] width 35 height 8
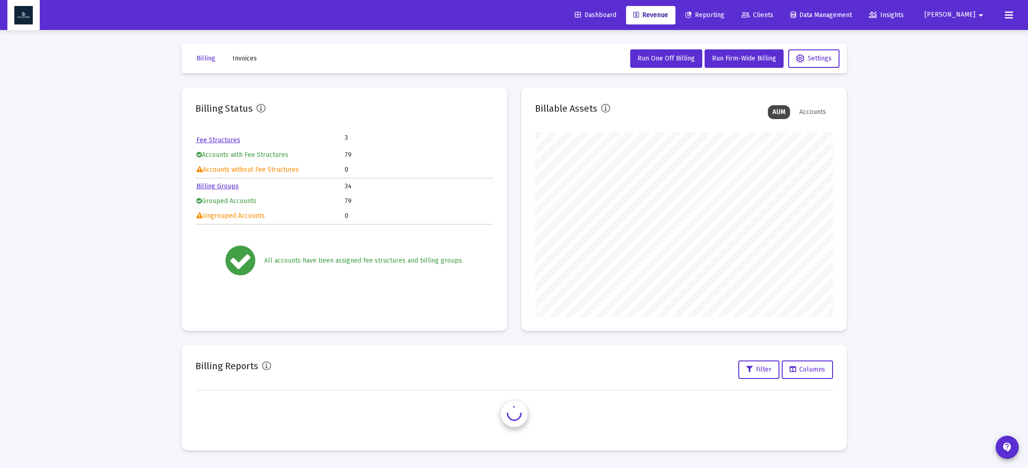
scroll to position [185, 298]
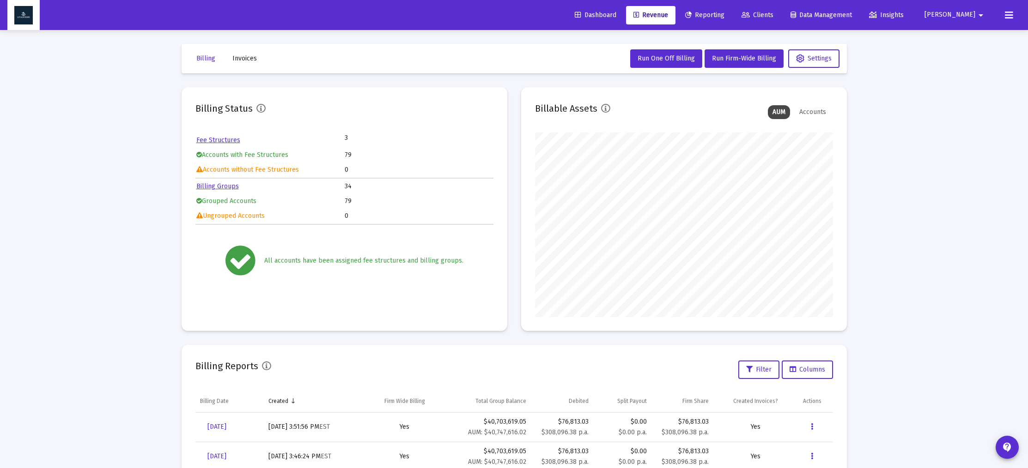
click at [724, 14] on span "Reporting" at bounding box center [704, 15] width 39 height 8
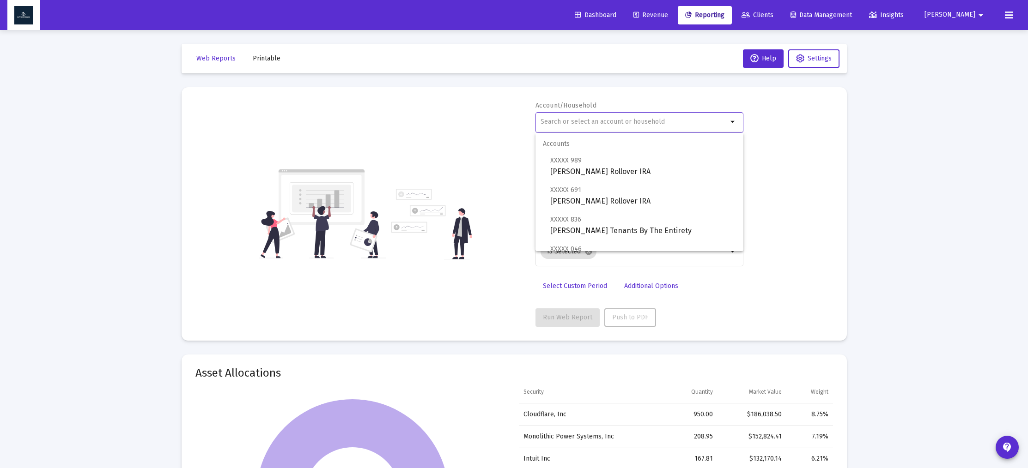
click at [571, 122] on input "text" at bounding box center [634, 121] width 187 height 7
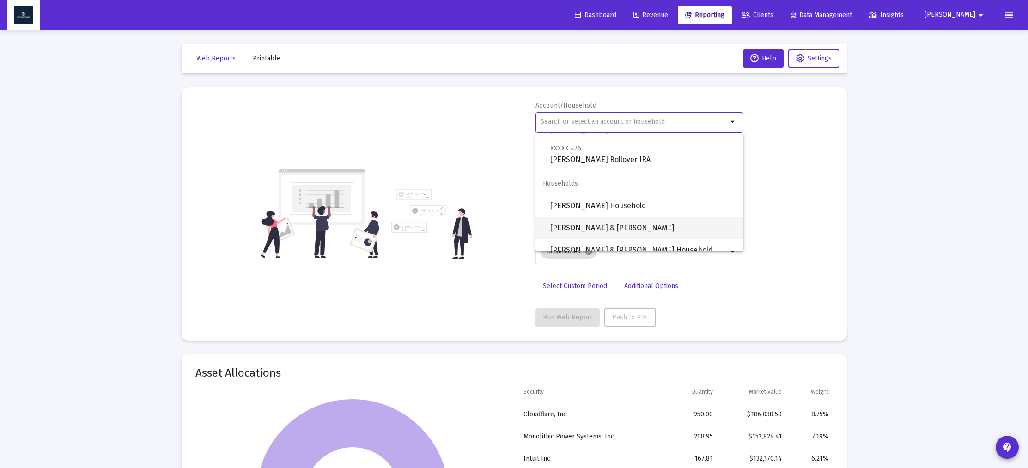
click at [576, 230] on span "[PERSON_NAME] & [PERSON_NAME]" at bounding box center [643, 228] width 186 height 22
type input "[PERSON_NAME] & [PERSON_NAME]"
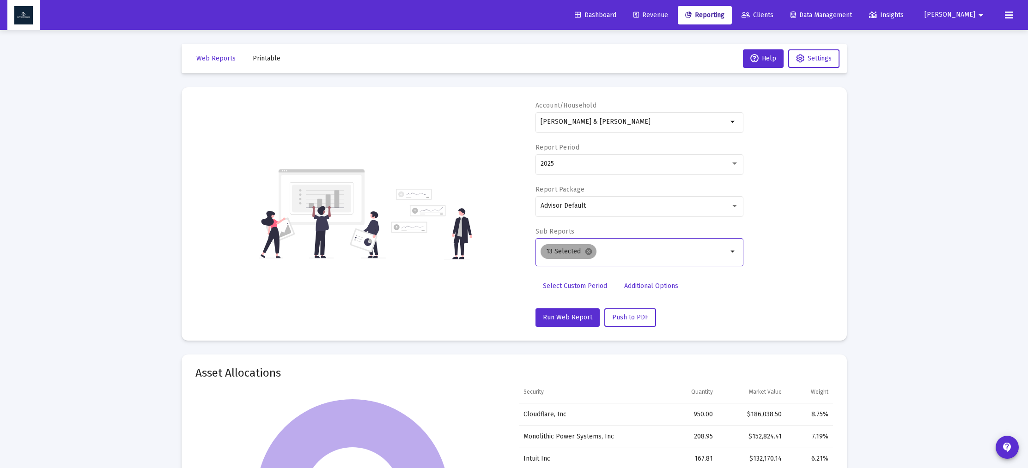
click at [587, 252] on mat-icon "cancel" at bounding box center [588, 252] width 8 height 8
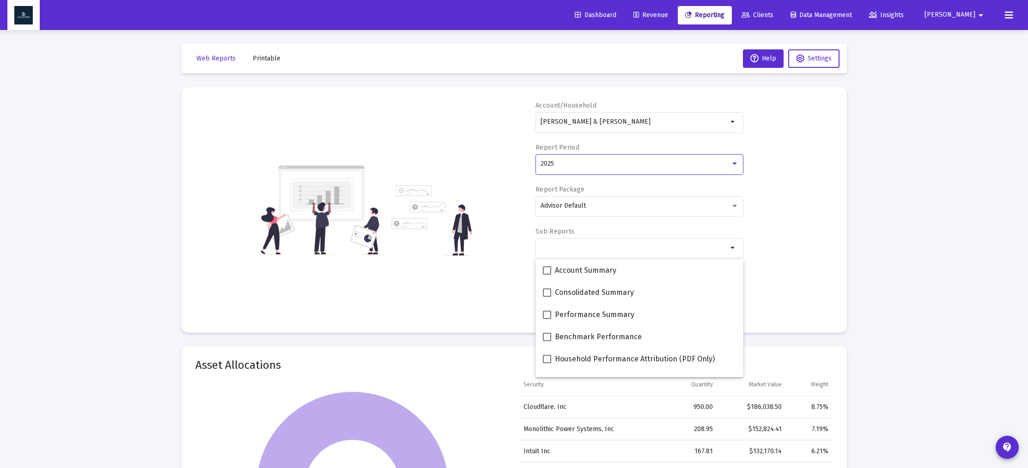
click at [735, 166] on div at bounding box center [734, 163] width 8 height 7
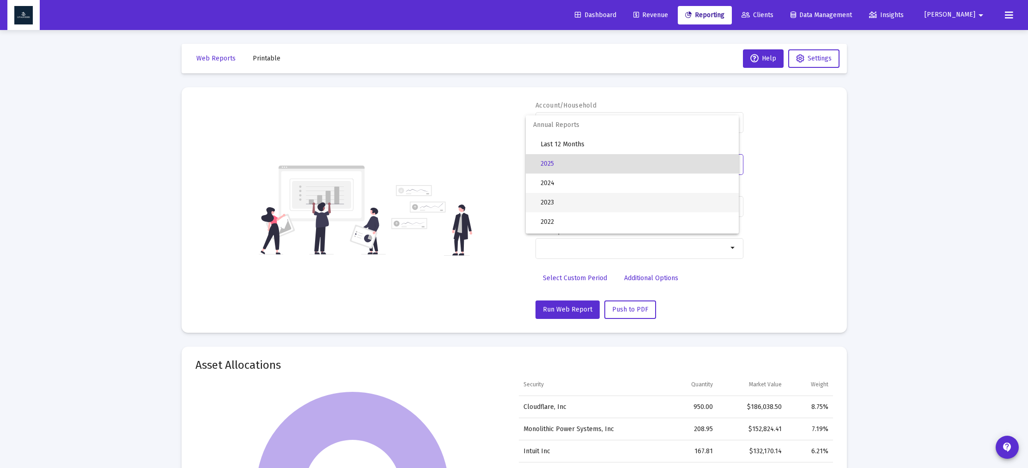
click at [694, 196] on span "2023" at bounding box center [636, 202] width 191 height 19
click at [735, 247] on mat-icon "arrow_drop_down" at bounding box center [733, 248] width 11 height 11
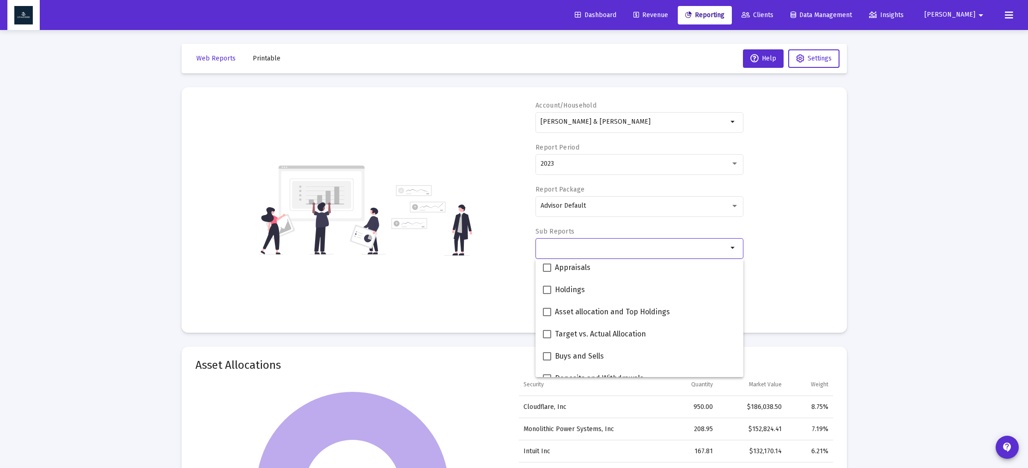
scroll to position [190, 0]
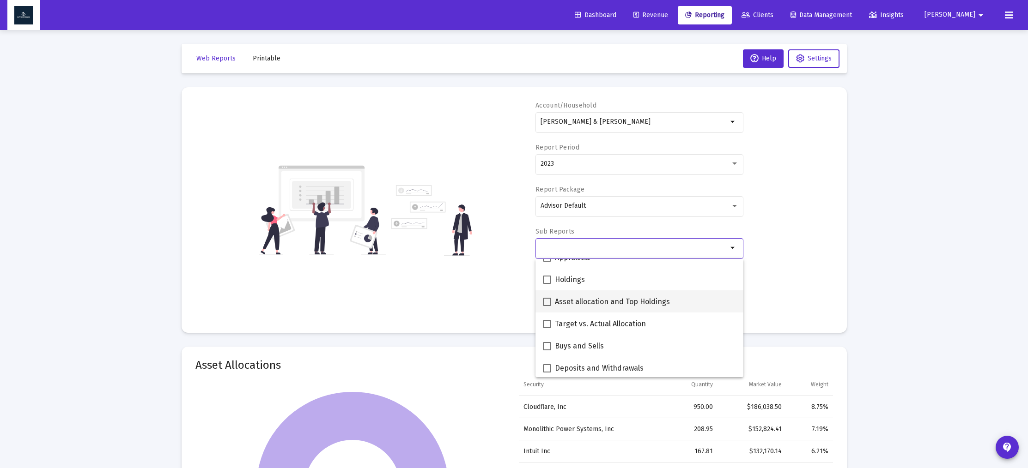
click at [544, 301] on span at bounding box center [547, 302] width 8 height 8
click at [547, 306] on input "Asset allocation and Top Holdings" at bounding box center [547, 306] width 0 height 0
checkbox input "true"
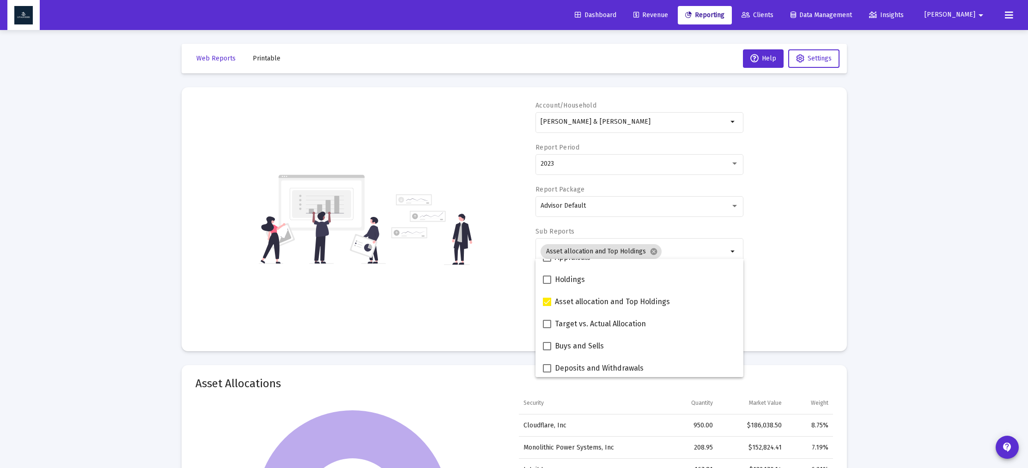
click at [469, 310] on div "Account/[PERSON_NAME] & [PERSON_NAME] Household arrow_drop_down Report Period 2…" at bounding box center [514, 219] width 638 height 237
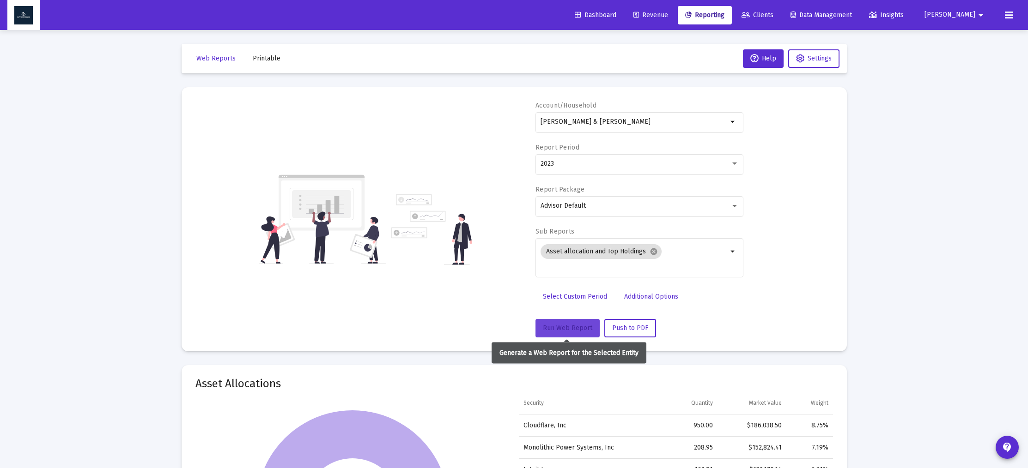
drag, startPoint x: 559, startPoint y: 328, endPoint x: 556, endPoint y: 323, distance: 5.3
click at [559, 327] on span "Run Web Report" at bounding box center [567, 328] width 49 height 8
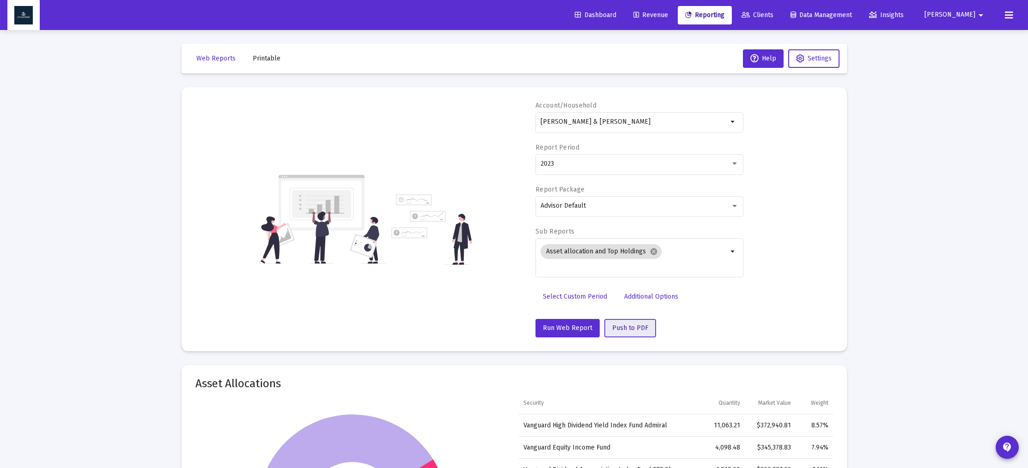
click at [627, 329] on span "Push to PDF" at bounding box center [630, 328] width 36 height 8
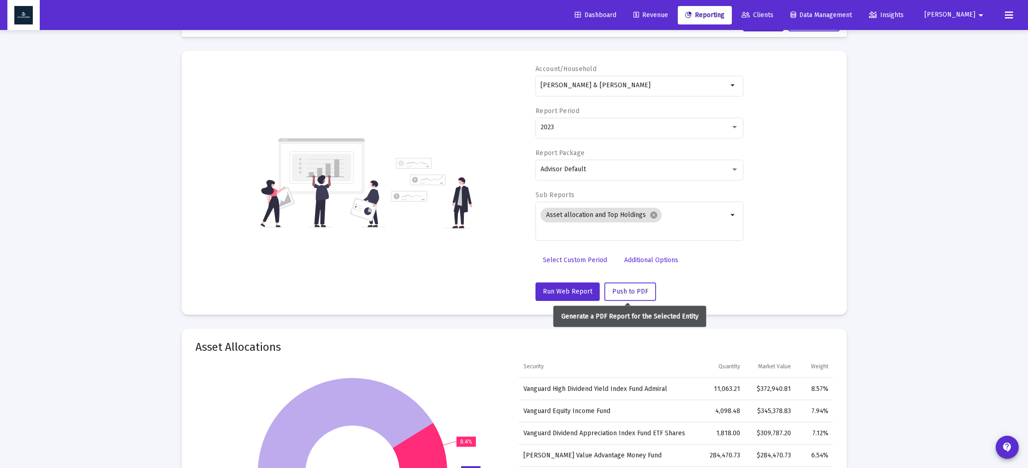
scroll to position [0, 0]
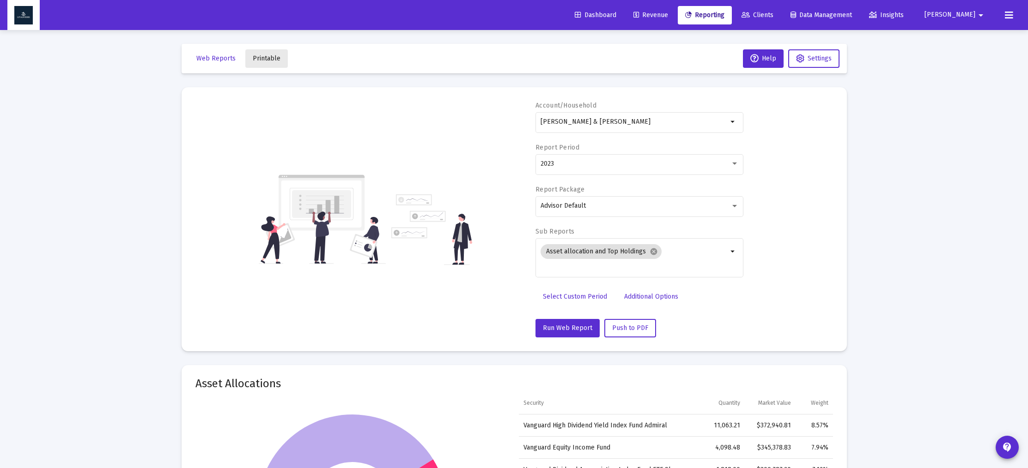
click at [272, 55] on span "Printable" at bounding box center [267, 59] width 28 height 8
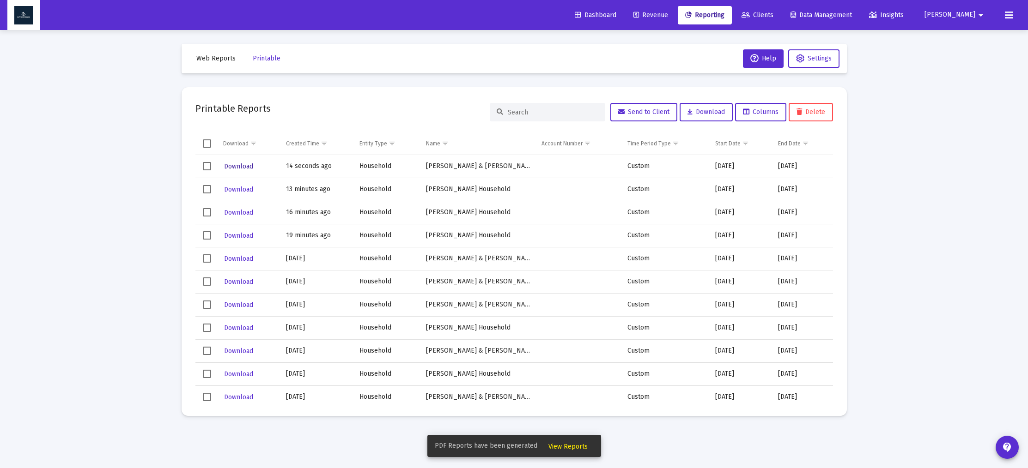
click at [250, 166] on span "Download" at bounding box center [238, 167] width 29 height 8
